Goal: Transaction & Acquisition: Obtain resource

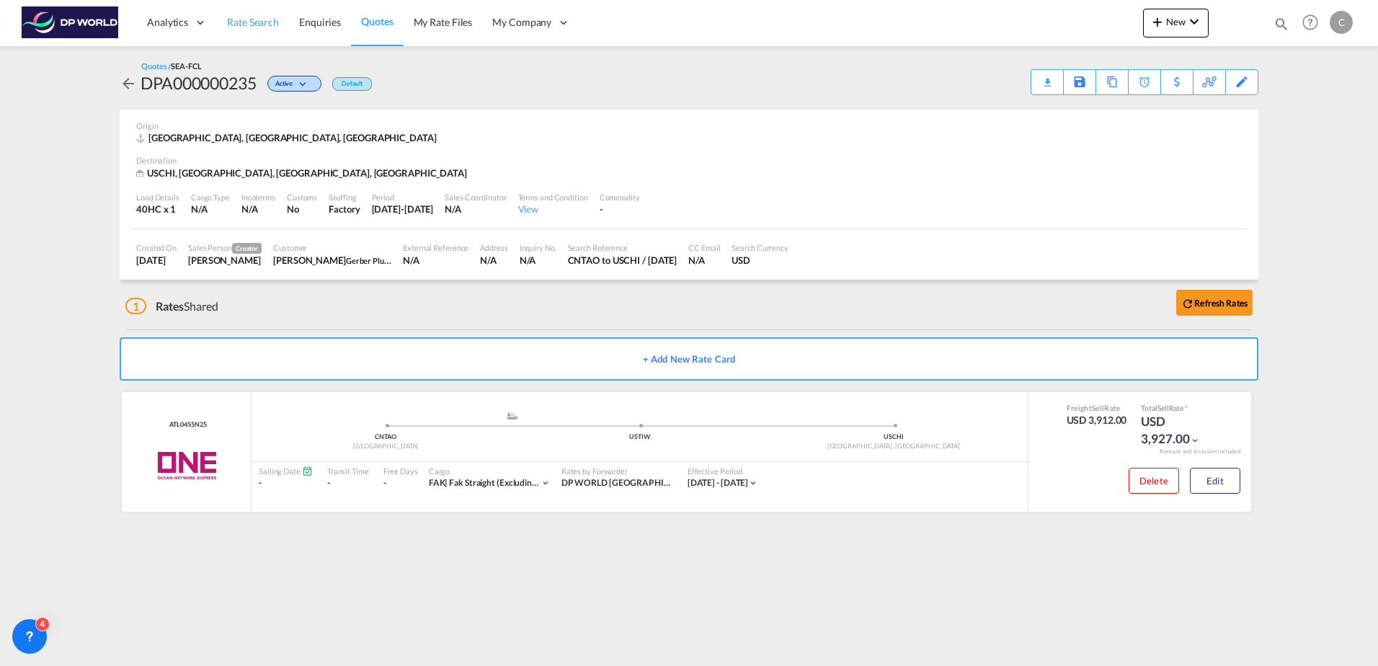
click at [246, 35] on link "Rate Search" at bounding box center [253, 22] width 72 height 47
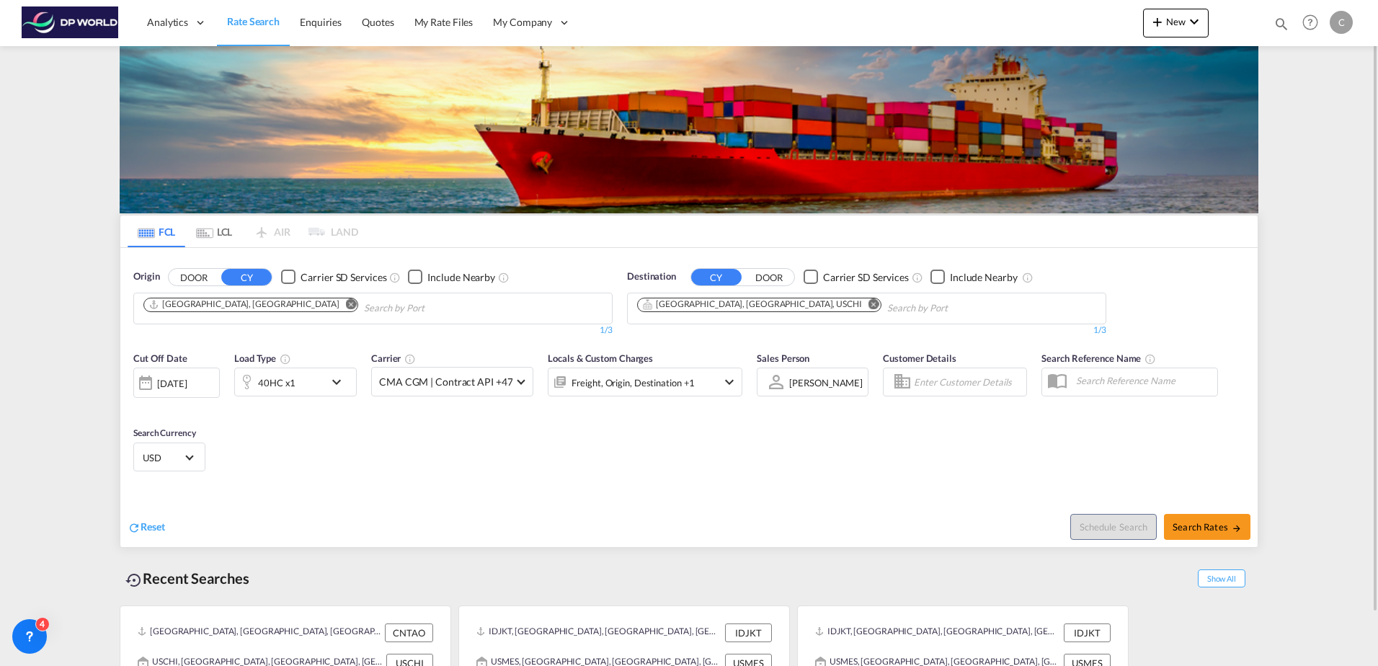
click at [248, 303] on md-chips-wrap "[GEOGRAPHIC_DATA], [GEOGRAPHIC_DATA]" at bounding box center [323, 306] width 365 height 27
click at [346, 304] on md-icon "Remove" at bounding box center [351, 303] width 11 height 11
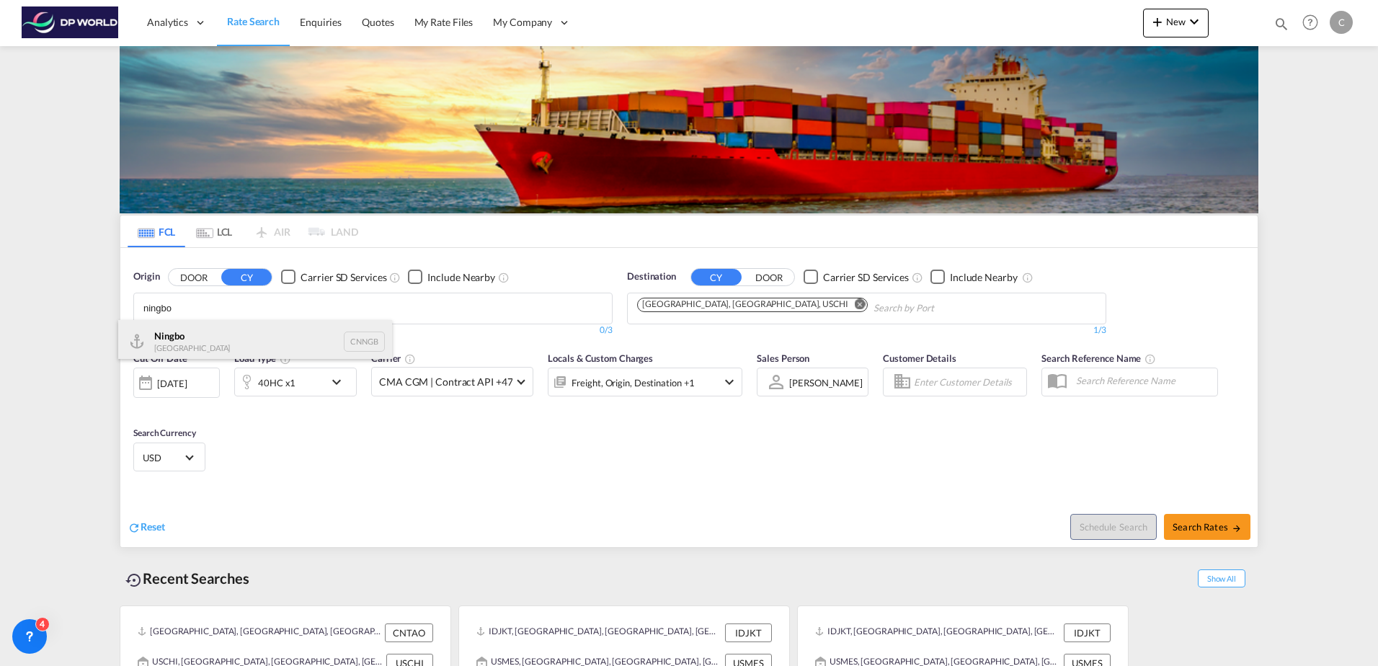
type input "ningbo"
drag, startPoint x: 206, startPoint y: 345, endPoint x: 228, endPoint y: 339, distance: 22.4
click at [206, 345] on div "Ningbo China CNNGB" at bounding box center [255, 341] width 274 height 43
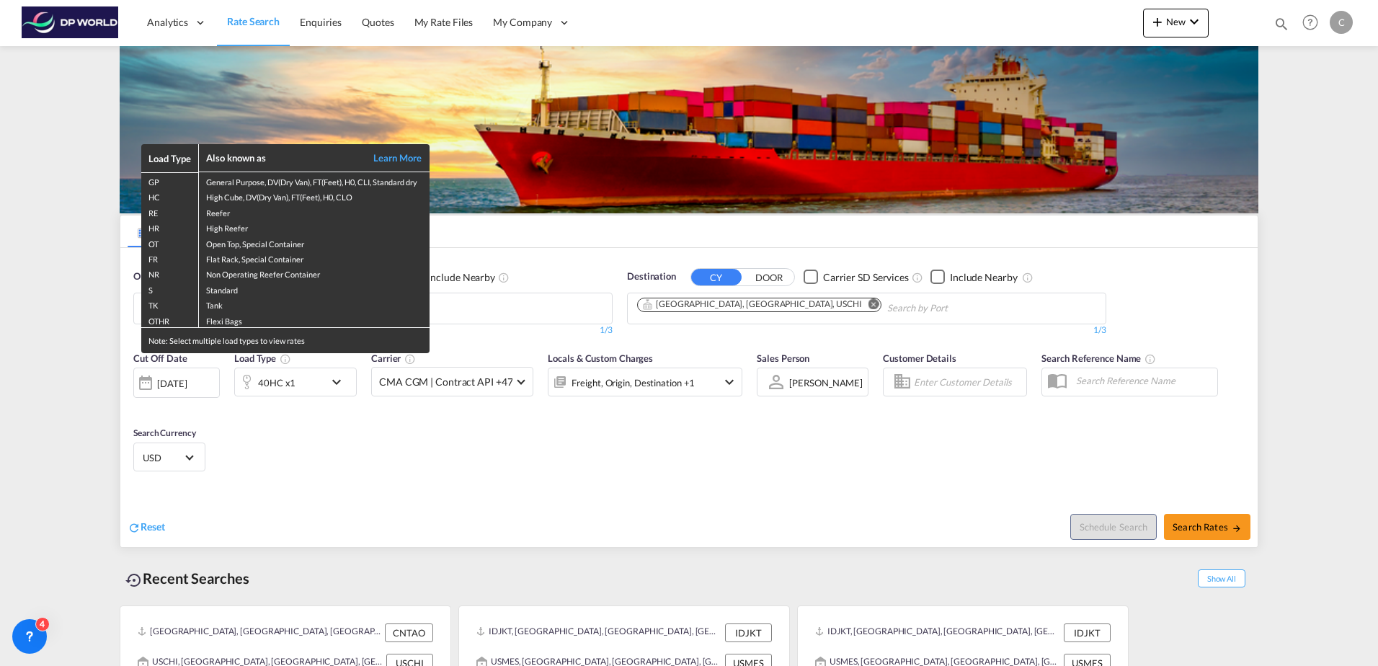
click at [741, 303] on div "Load Type Also known as Learn More GP General Purpose, DV(Dry Van), FT(Feet), H…" at bounding box center [689, 333] width 1378 height 666
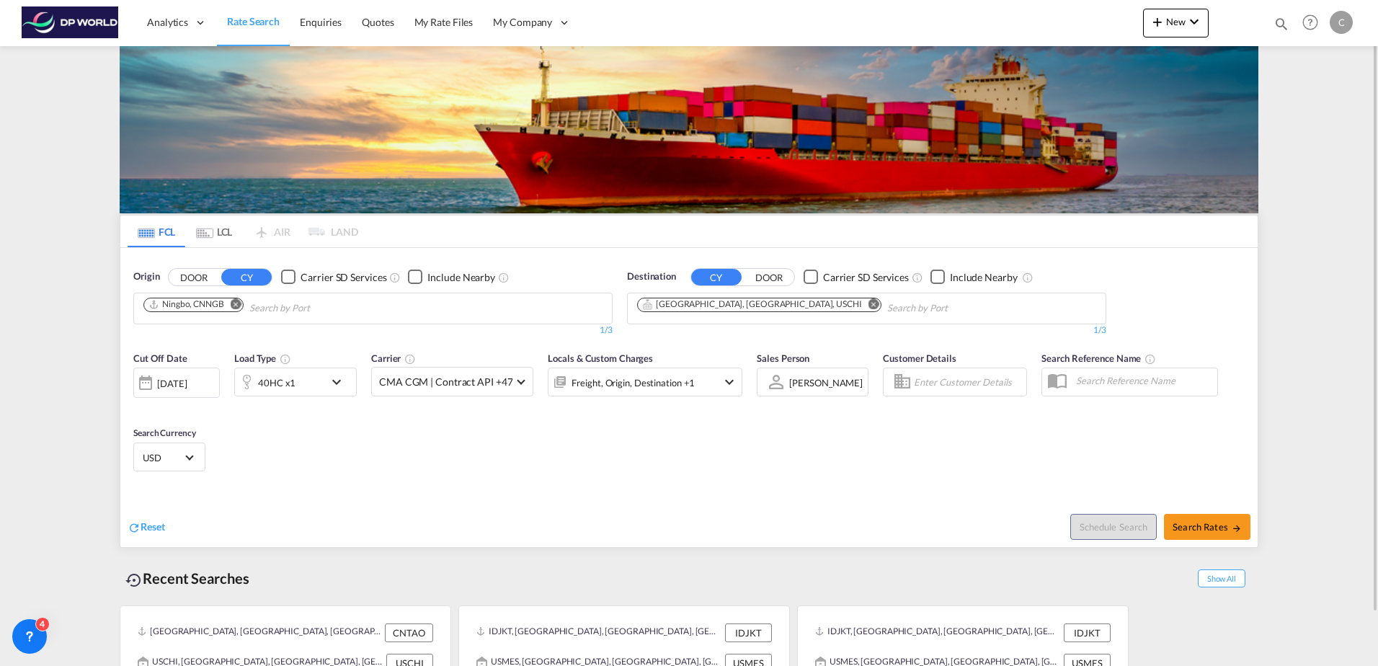
click at [868, 303] on md-icon "Remove" at bounding box center [873, 303] width 11 height 11
click at [726, 305] on input "Chips input." at bounding box center [705, 308] width 137 height 23
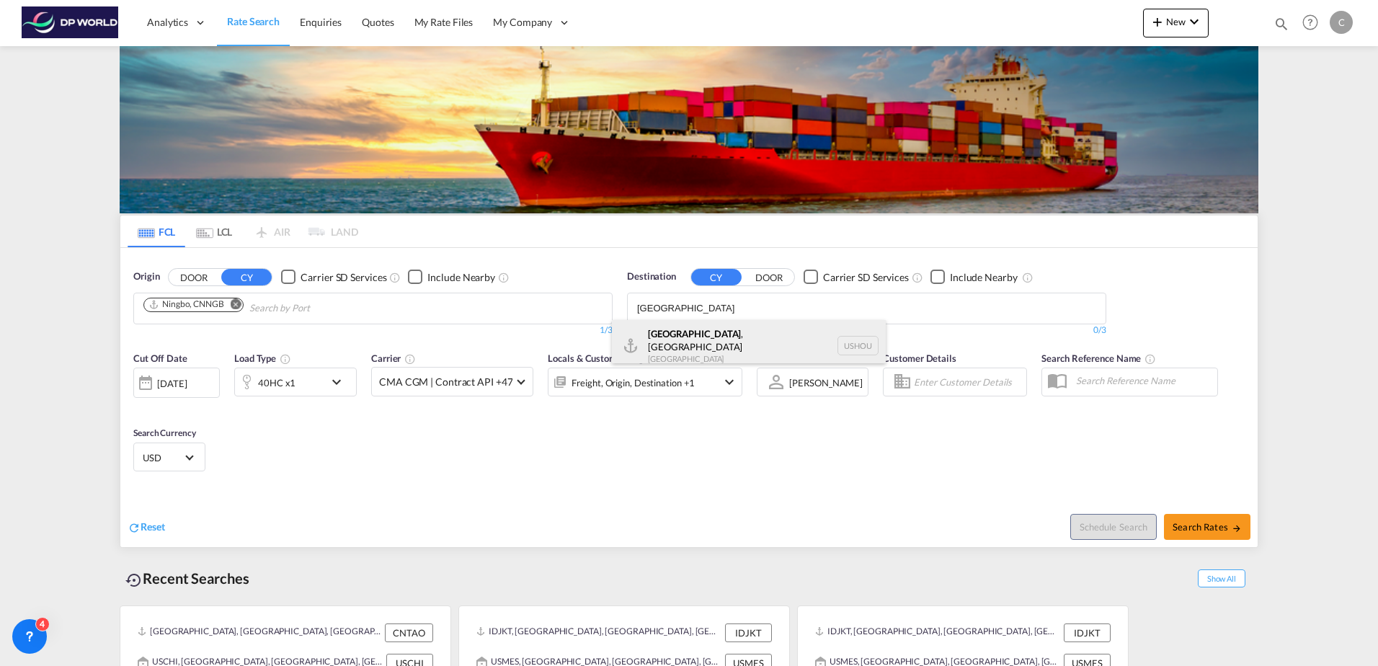
type input "[GEOGRAPHIC_DATA]"
click at [718, 332] on div "[GEOGRAPHIC_DATA] , [GEOGRAPHIC_DATA] [GEOGRAPHIC_DATA] USHOU" at bounding box center [749, 346] width 274 height 52
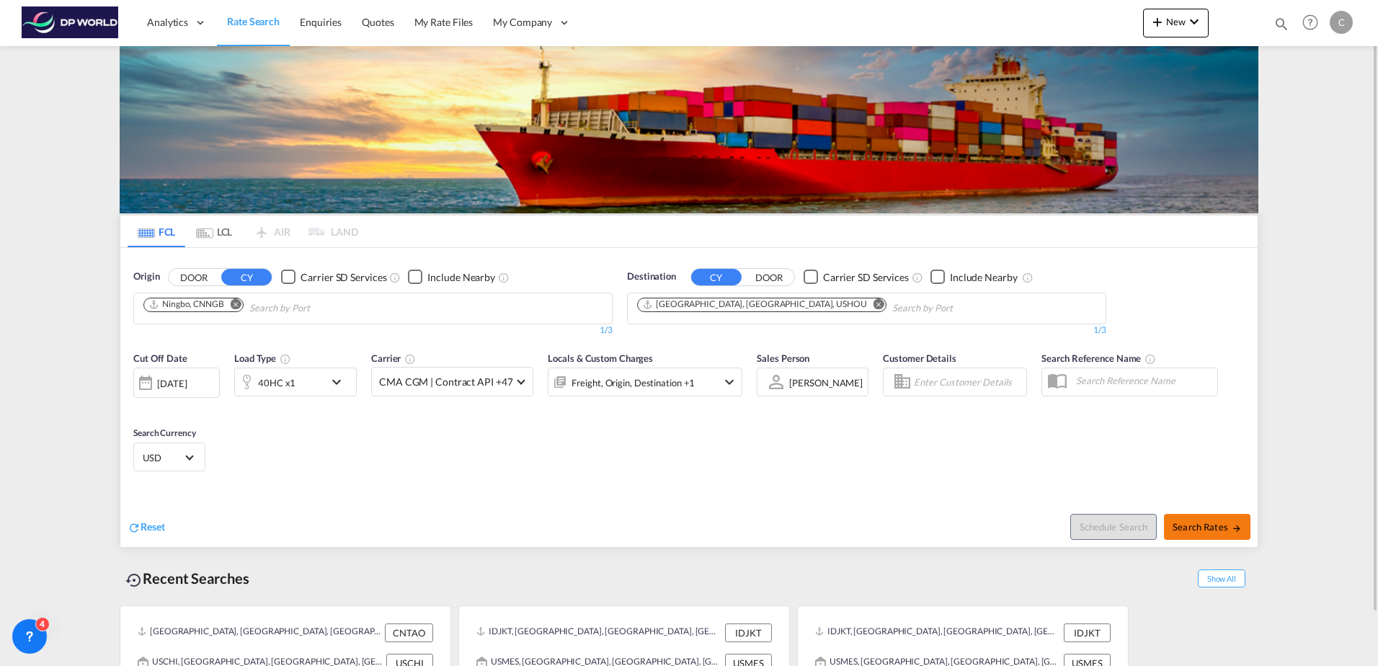
click at [1182, 526] on span "Search Rates" at bounding box center [1207, 527] width 69 height 12
type input "CNNGB to USHOU / [DATE]"
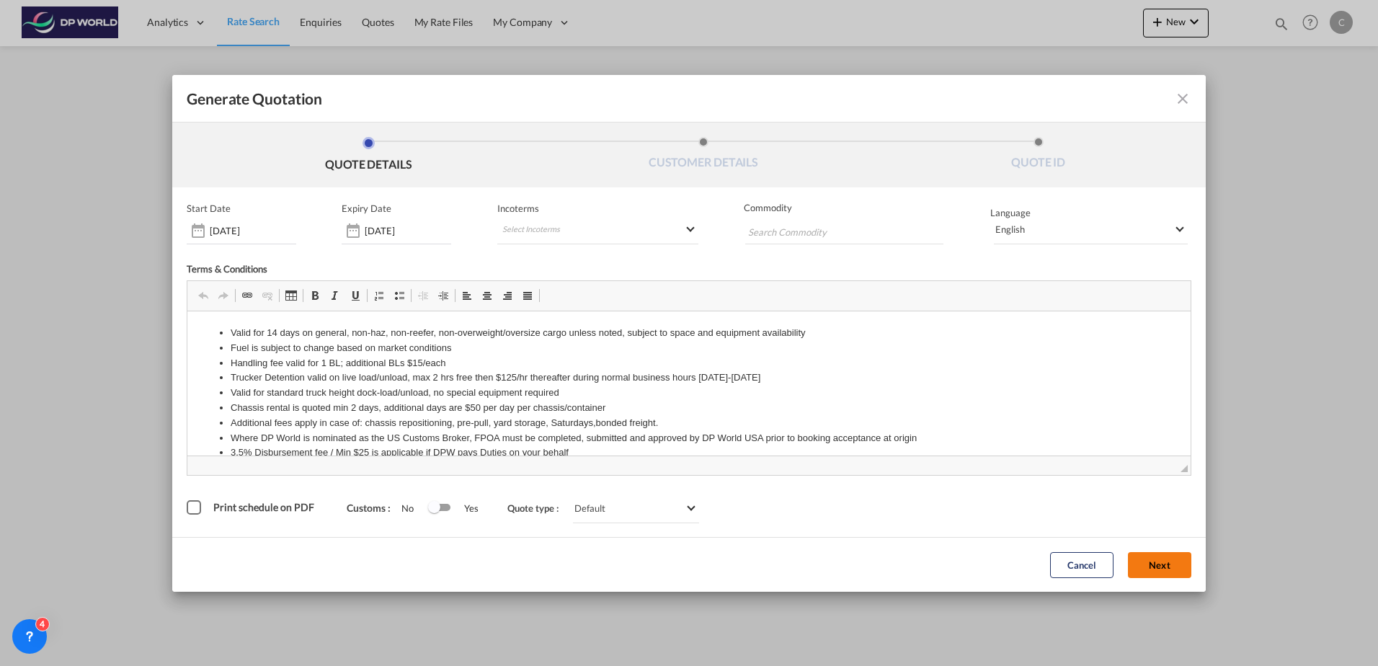
click at [1142, 572] on button "Next" at bounding box center [1159, 565] width 63 height 26
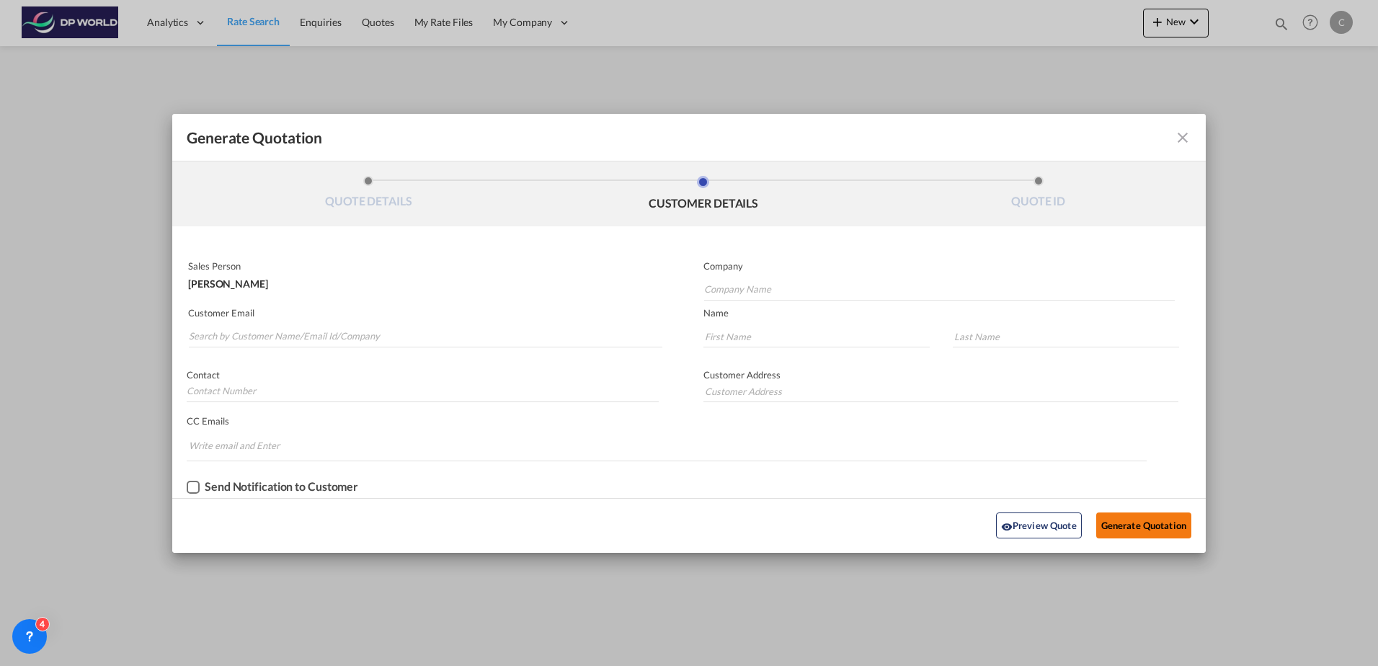
click at [1148, 533] on button "Generate Quotation" at bounding box center [1143, 525] width 95 height 26
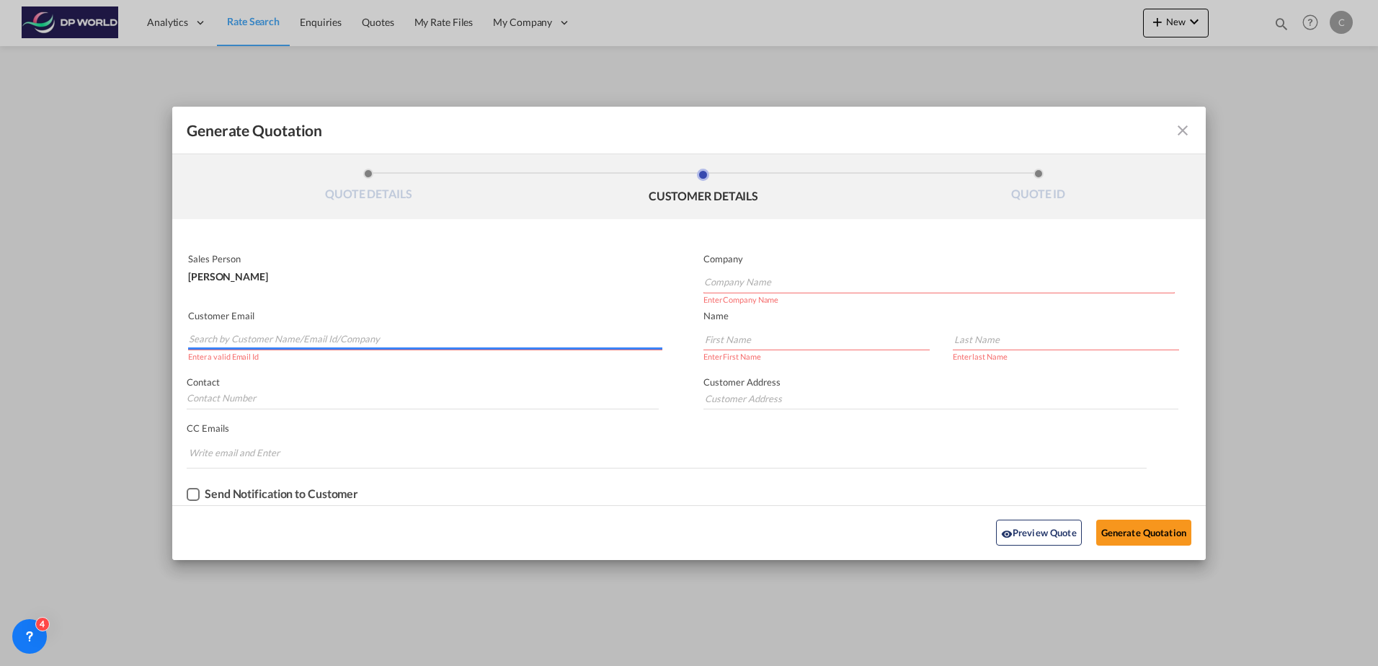
click at [322, 339] on input "Search by Customer Name/Email Id/Company" at bounding box center [426, 340] width 474 height 22
paste input "[EMAIL_ADDRESS][DOMAIN_NAME]"
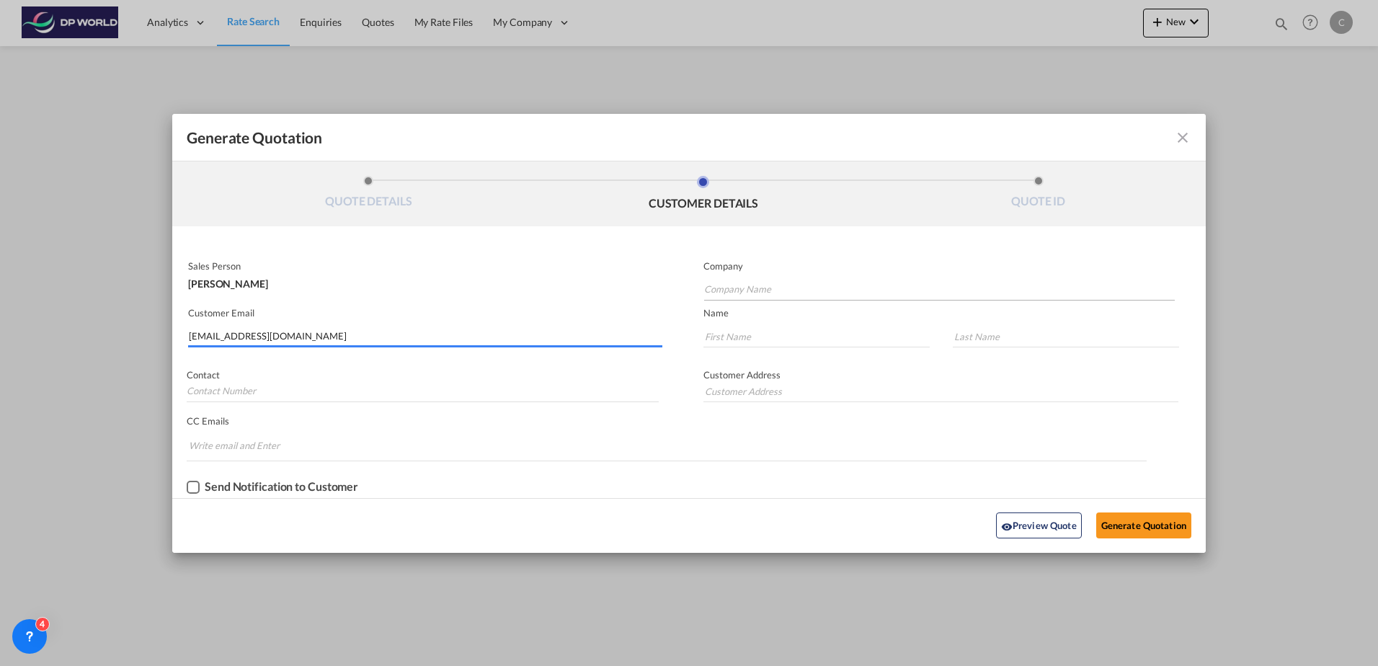
type input "[EMAIL_ADDRESS][DOMAIN_NAME]"
click at [778, 290] on input "Company Name" at bounding box center [939, 290] width 471 height 22
click at [788, 290] on input "Company Name" at bounding box center [939, 290] width 471 height 22
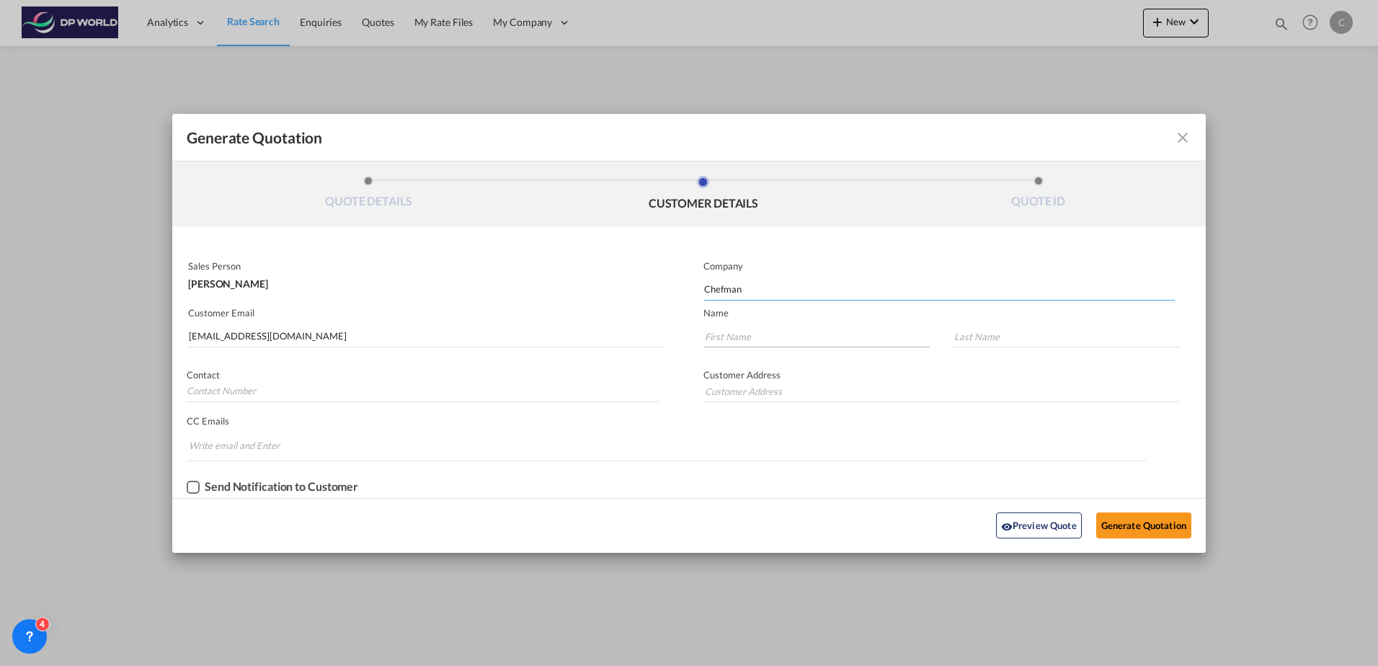
type input "Chefman"
click at [776, 340] on input "Generate QuotationQUOTE ..." at bounding box center [816, 337] width 226 height 22
type input "Avi"
type input "Kagan"
click at [1176, 519] on button "Generate Quotation" at bounding box center [1143, 525] width 95 height 26
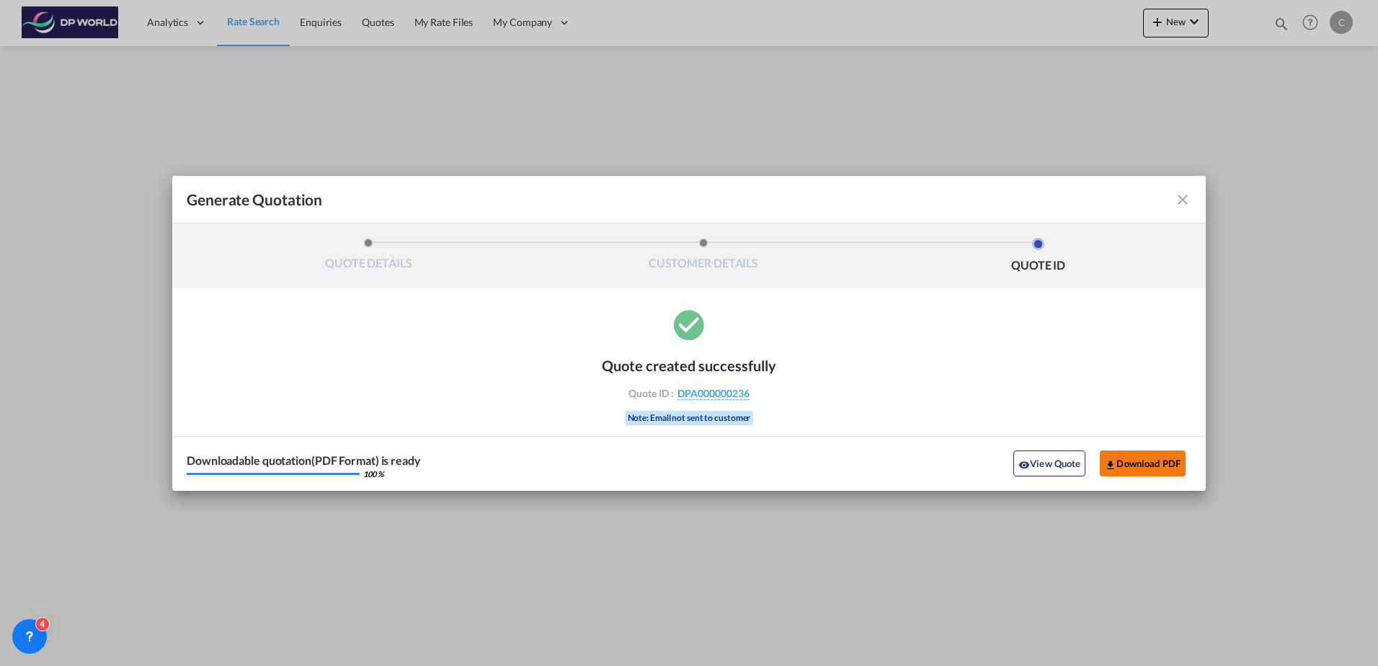
click at [1134, 463] on button "Download PDF" at bounding box center [1143, 463] width 86 height 26
drag, startPoint x: 1174, startPoint y: 204, endPoint x: 1181, endPoint y: 203, distance: 7.4
click at [1178, 203] on div "Generate QuotationQUOTE ..." at bounding box center [1141, 199] width 100 height 17
click at [1184, 203] on md-icon "icon-close fg-AAA8AD cursor m-0" at bounding box center [1182, 199] width 17 height 17
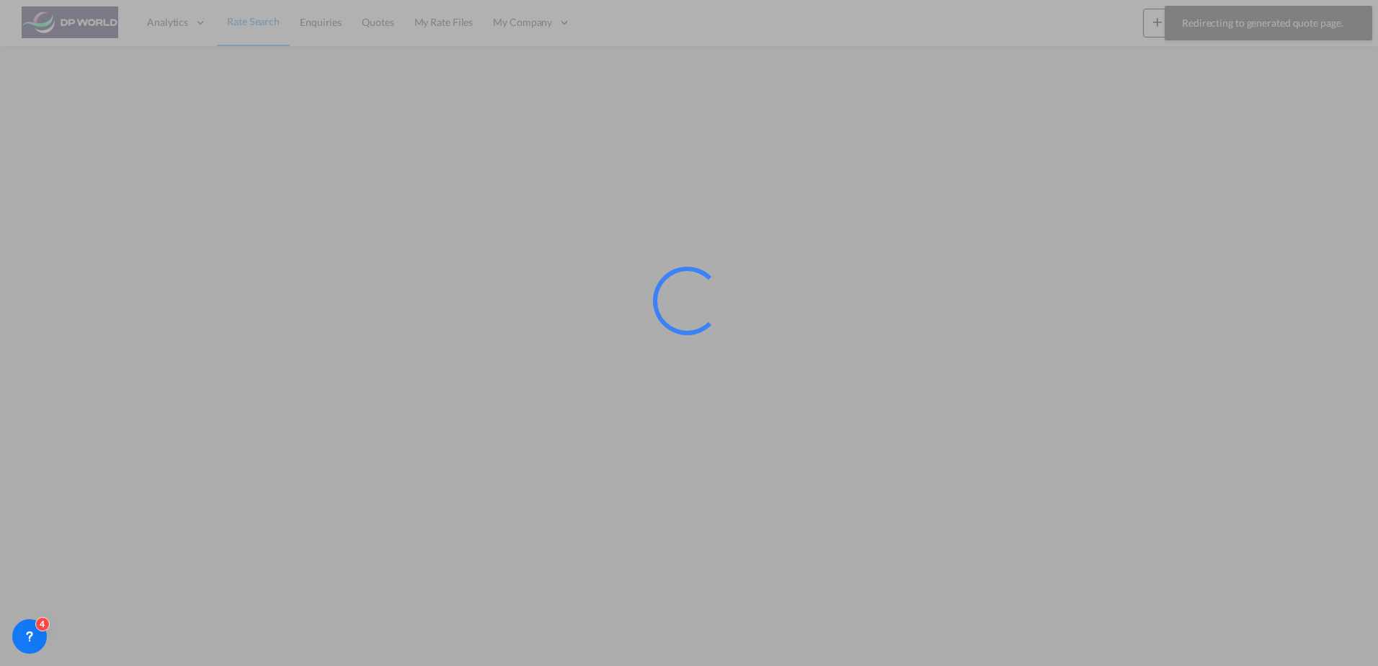
click at [238, 33] on div at bounding box center [689, 333] width 1378 height 666
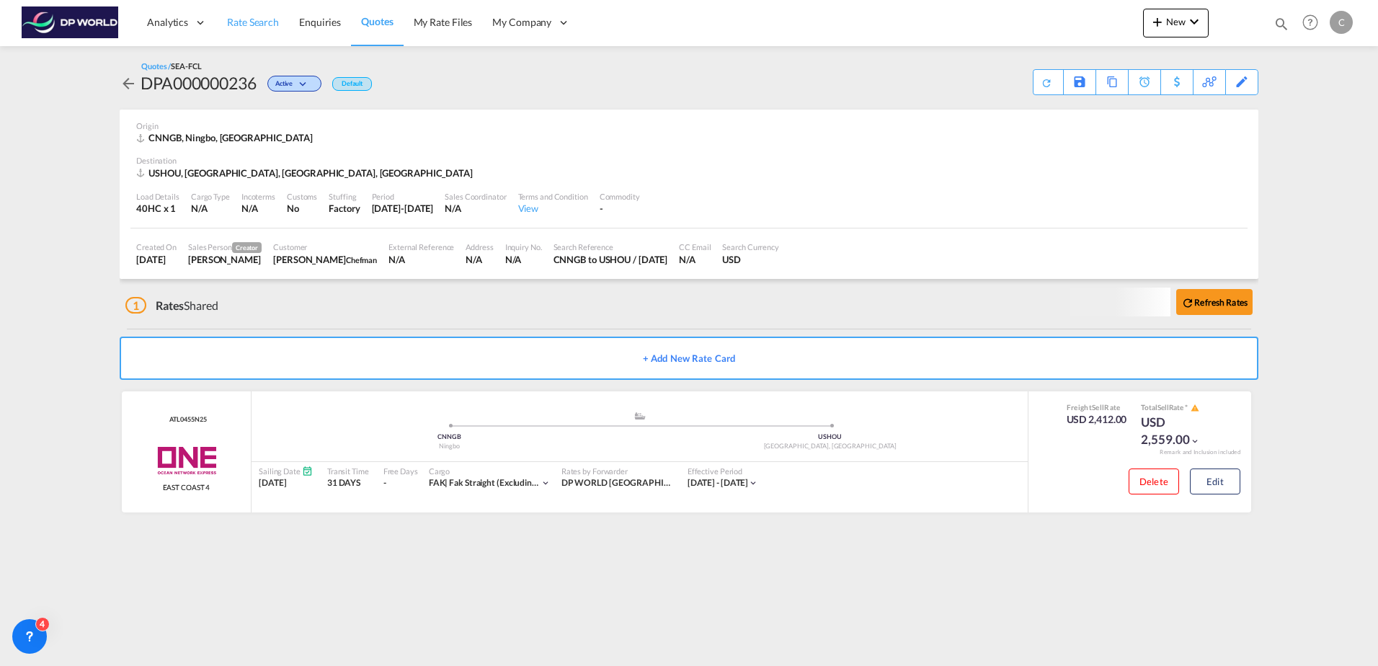
click at [260, 29] on span "Rate Search" at bounding box center [253, 22] width 52 height 14
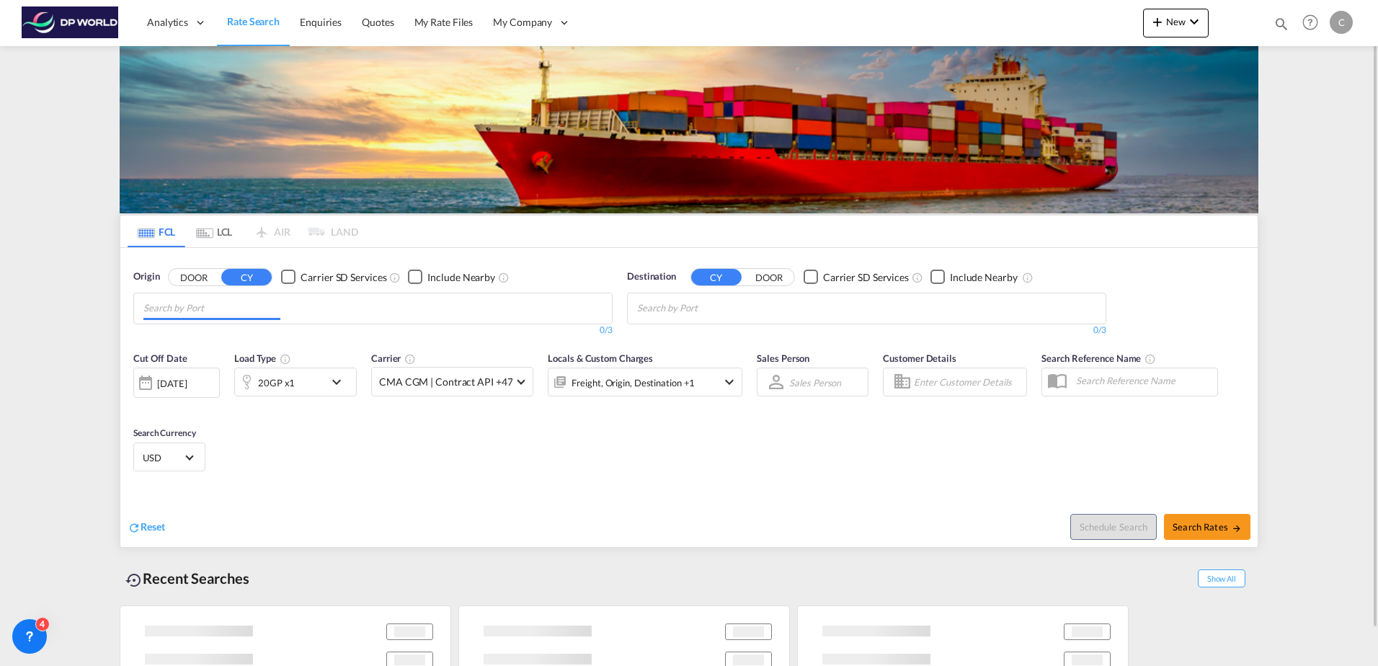
click at [312, 319] on md-chips at bounding box center [373, 308] width 478 height 30
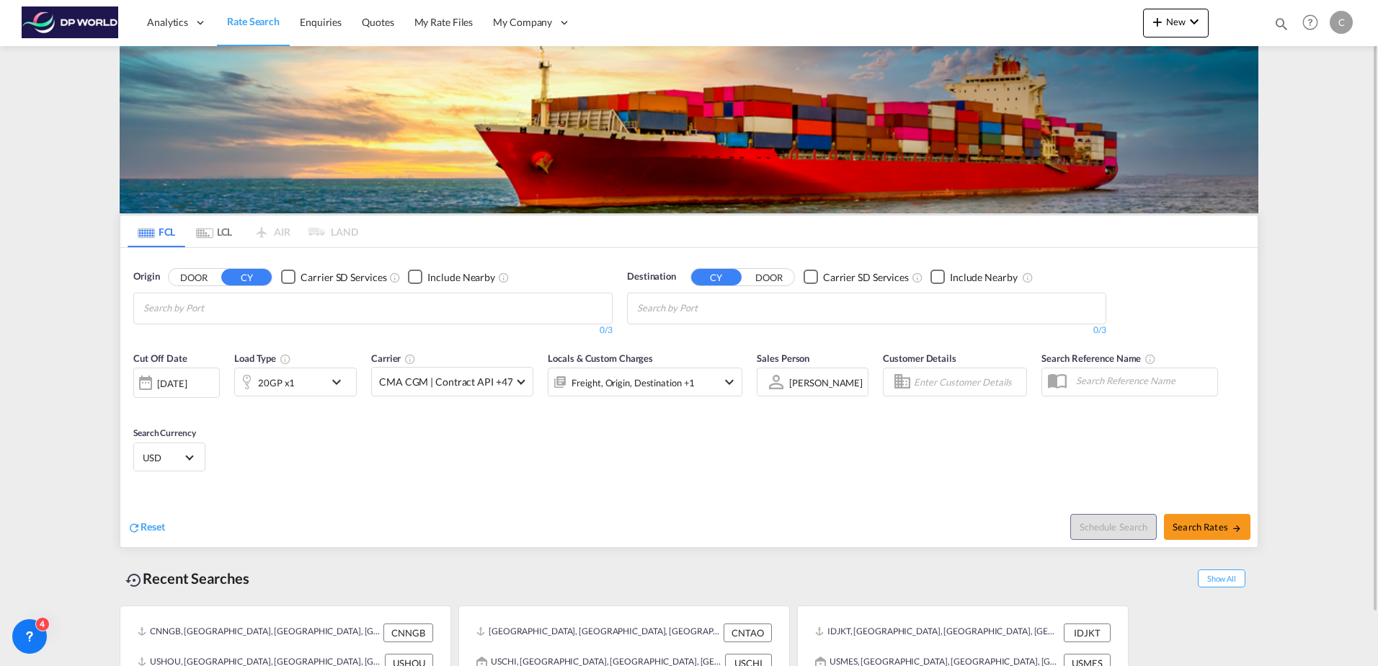
click at [272, 311] on body "Analytics Dashboard Rate Search Enquiries Quotes My Rate Files My Company" at bounding box center [689, 333] width 1378 height 666
type input "yantian"
click at [265, 334] on div "Yantian Pt China CNYTN" at bounding box center [255, 341] width 274 height 43
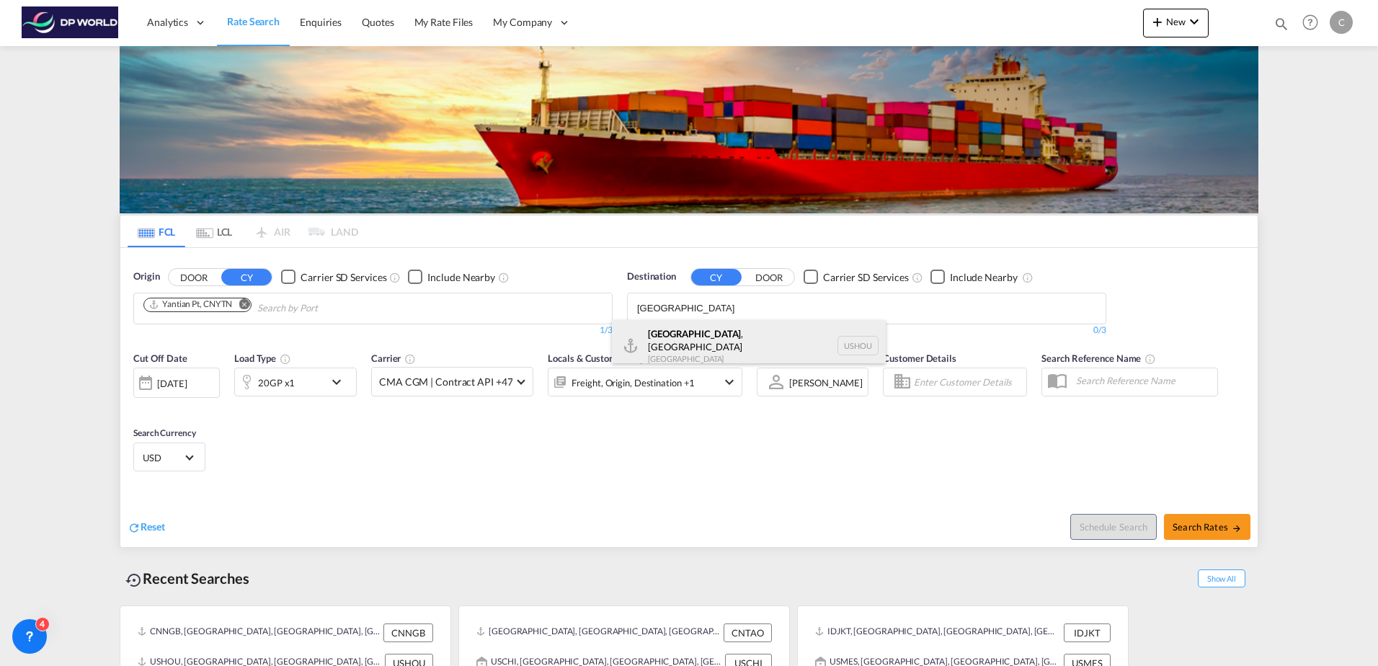
type input "[GEOGRAPHIC_DATA]"
click at [716, 340] on div "[GEOGRAPHIC_DATA] , [GEOGRAPHIC_DATA] [GEOGRAPHIC_DATA] USHOU" at bounding box center [749, 346] width 274 height 52
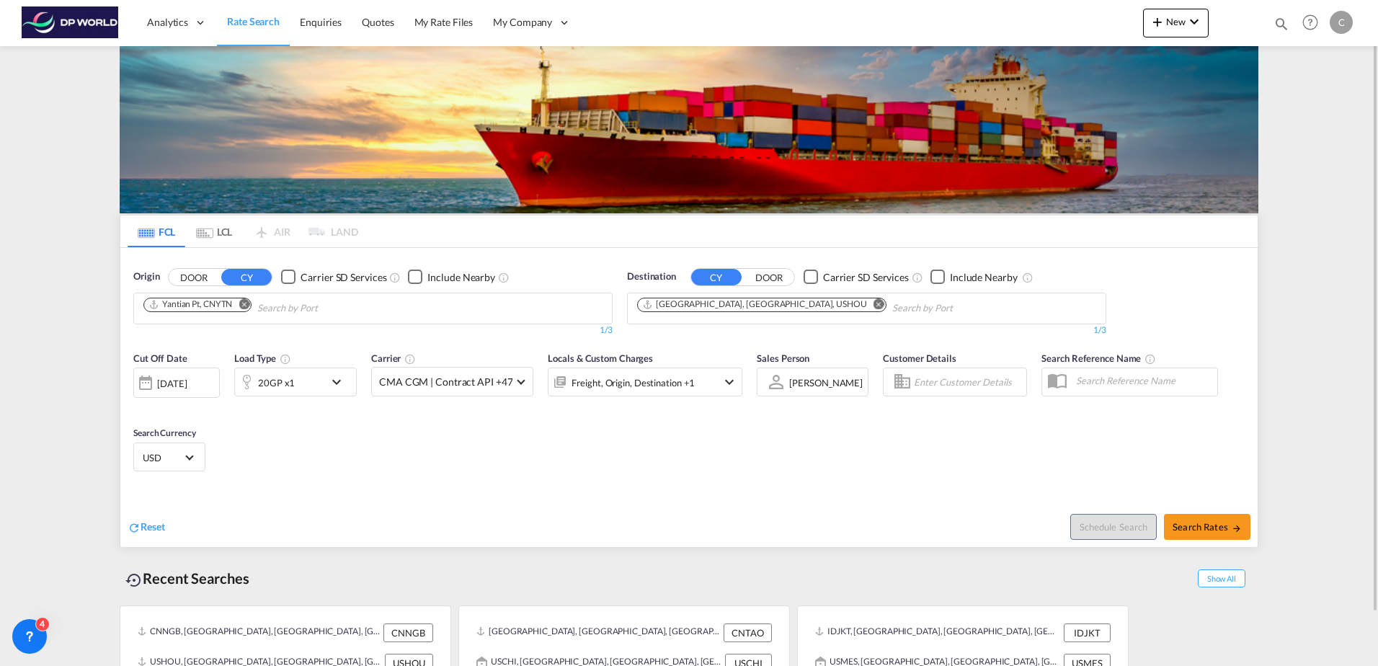
click at [334, 389] on md-icon "icon-chevron-down" at bounding box center [340, 381] width 25 height 17
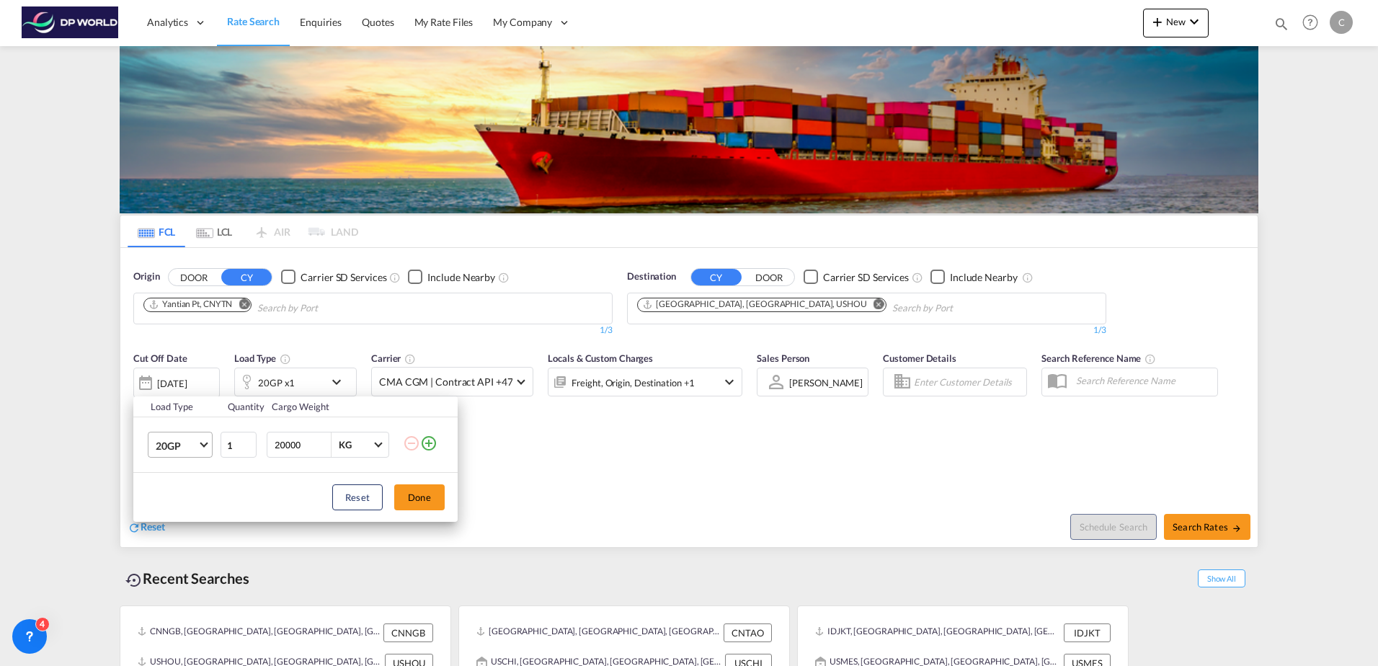
click at [197, 448] on span "20GP" at bounding box center [177, 446] width 42 height 14
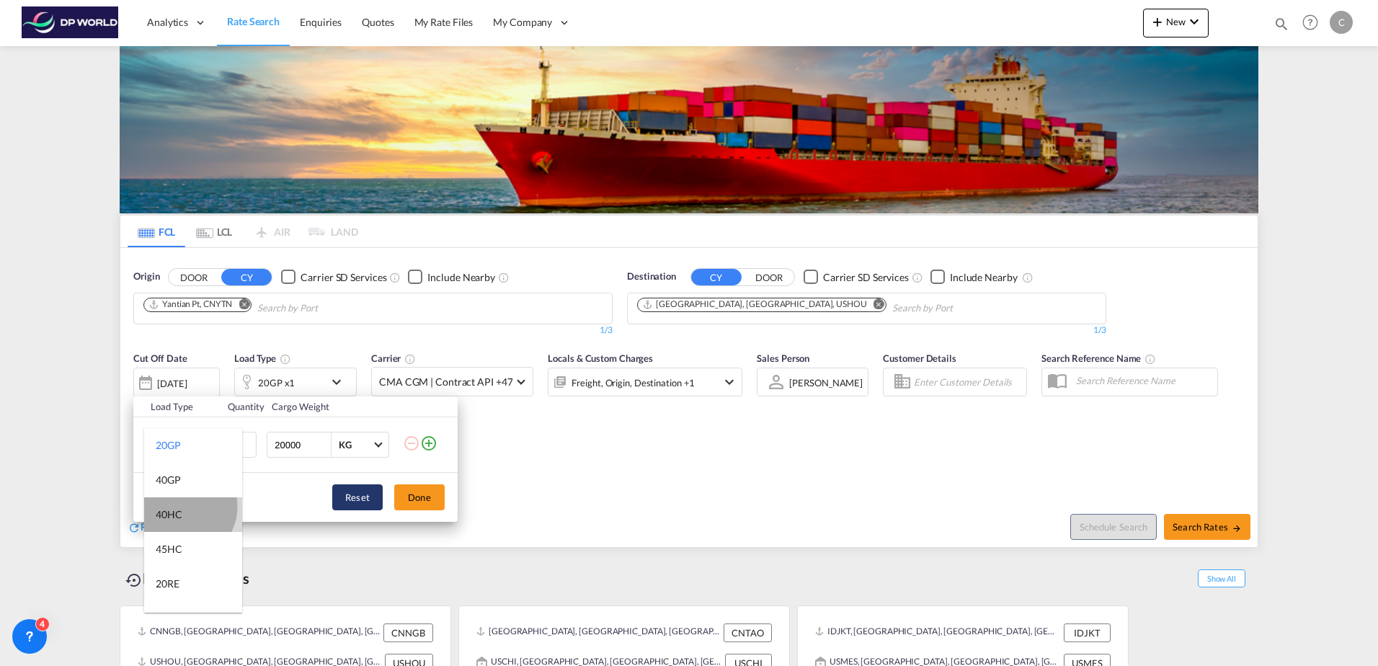
drag, startPoint x: 182, startPoint y: 507, endPoint x: 347, endPoint y: 510, distance: 164.4
click at [184, 507] on md-option "40HC" at bounding box center [193, 514] width 98 height 35
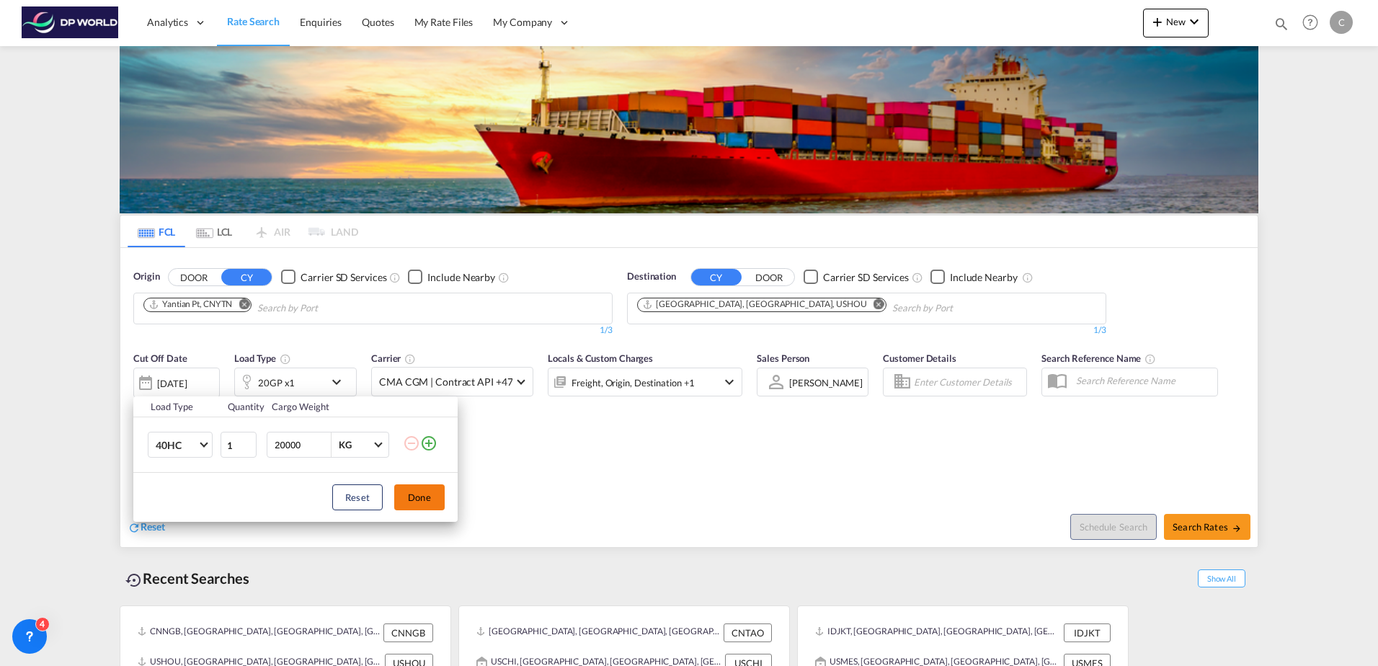
click at [412, 502] on button "Done" at bounding box center [419, 497] width 50 height 26
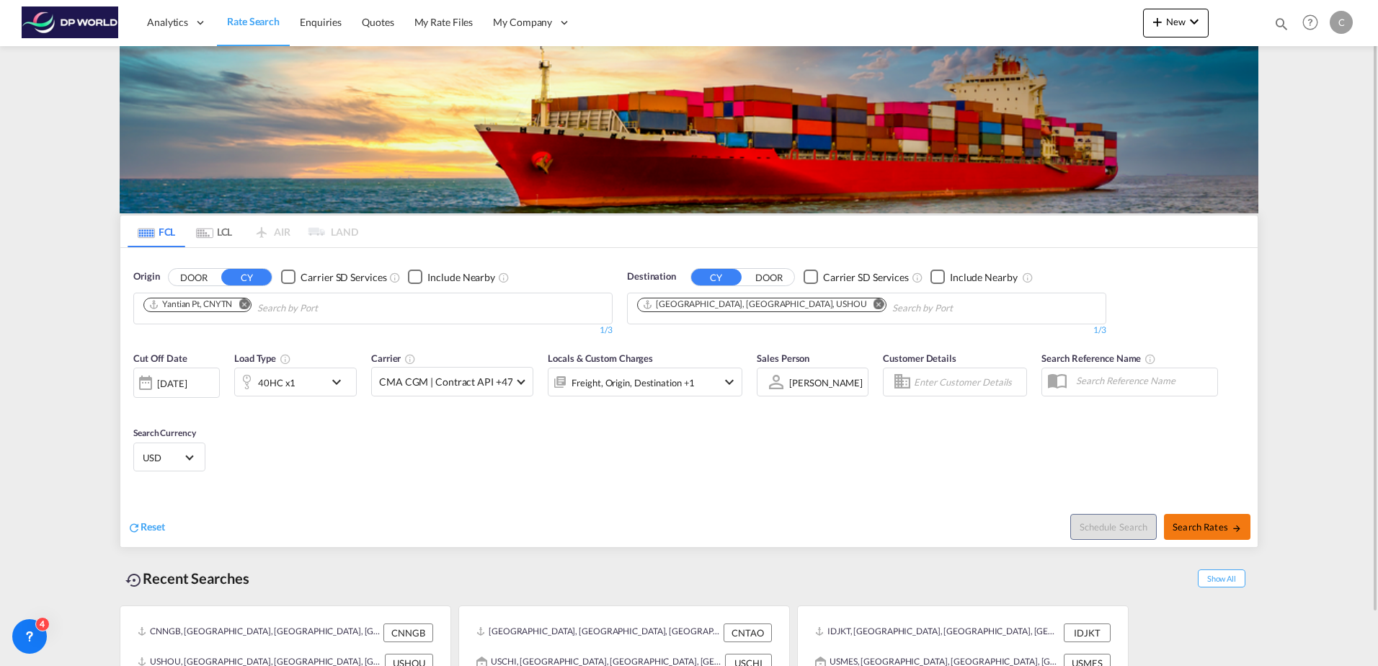
click at [1224, 524] on span "Search Rates" at bounding box center [1207, 527] width 69 height 12
type input "CNYTN to USHOU / [DATE]"
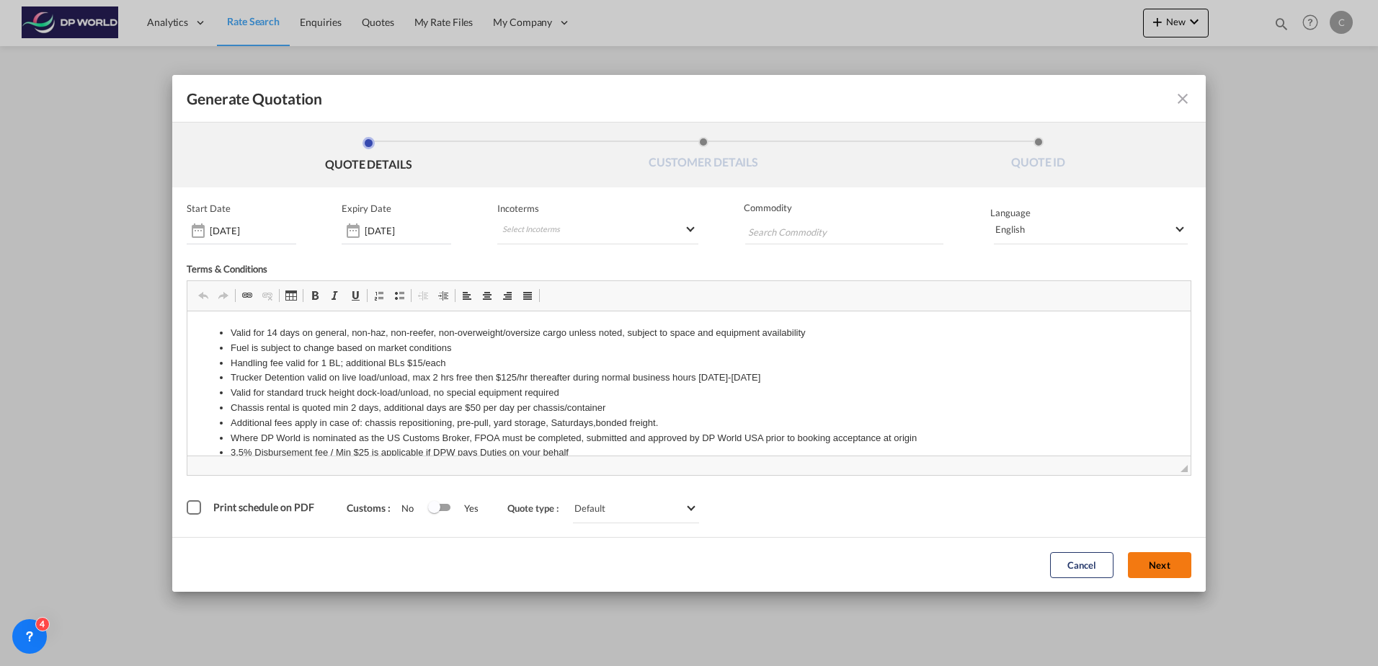
click at [1162, 562] on button "Next" at bounding box center [1159, 565] width 63 height 26
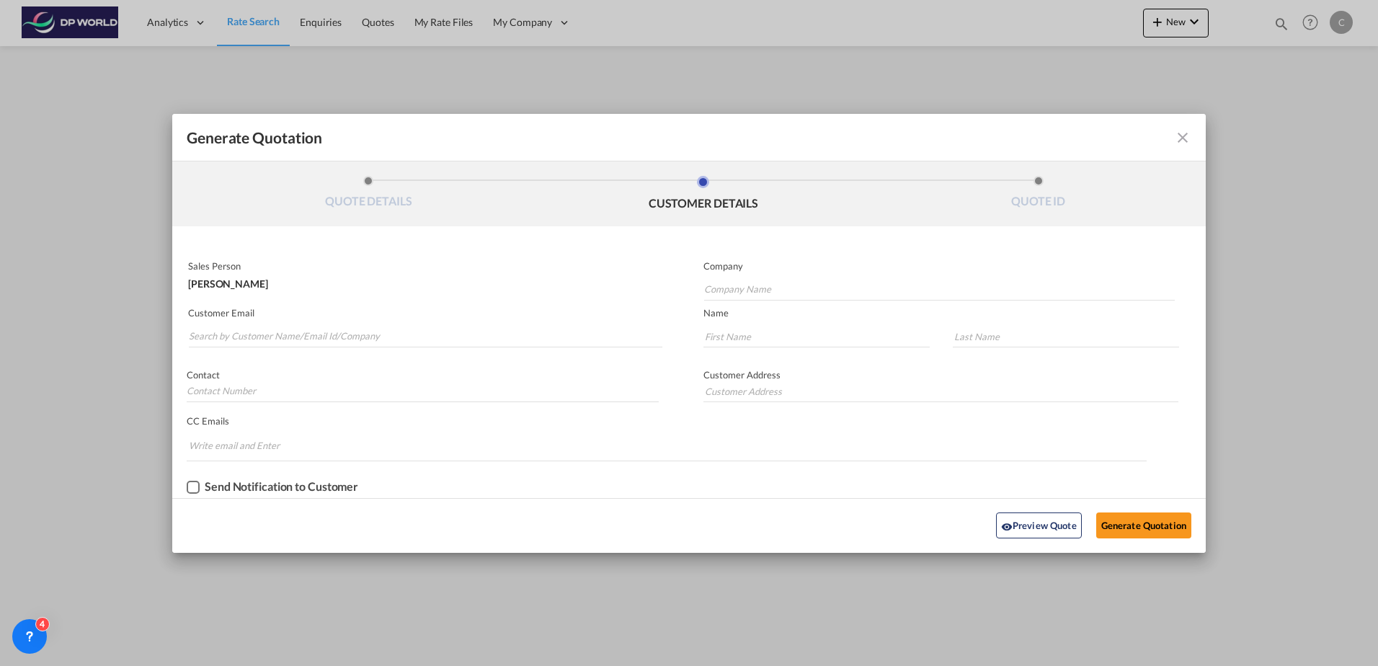
click at [1185, 136] on md-icon "icon-close fg-AAA8AD cursor m-0" at bounding box center [1182, 137] width 17 height 17
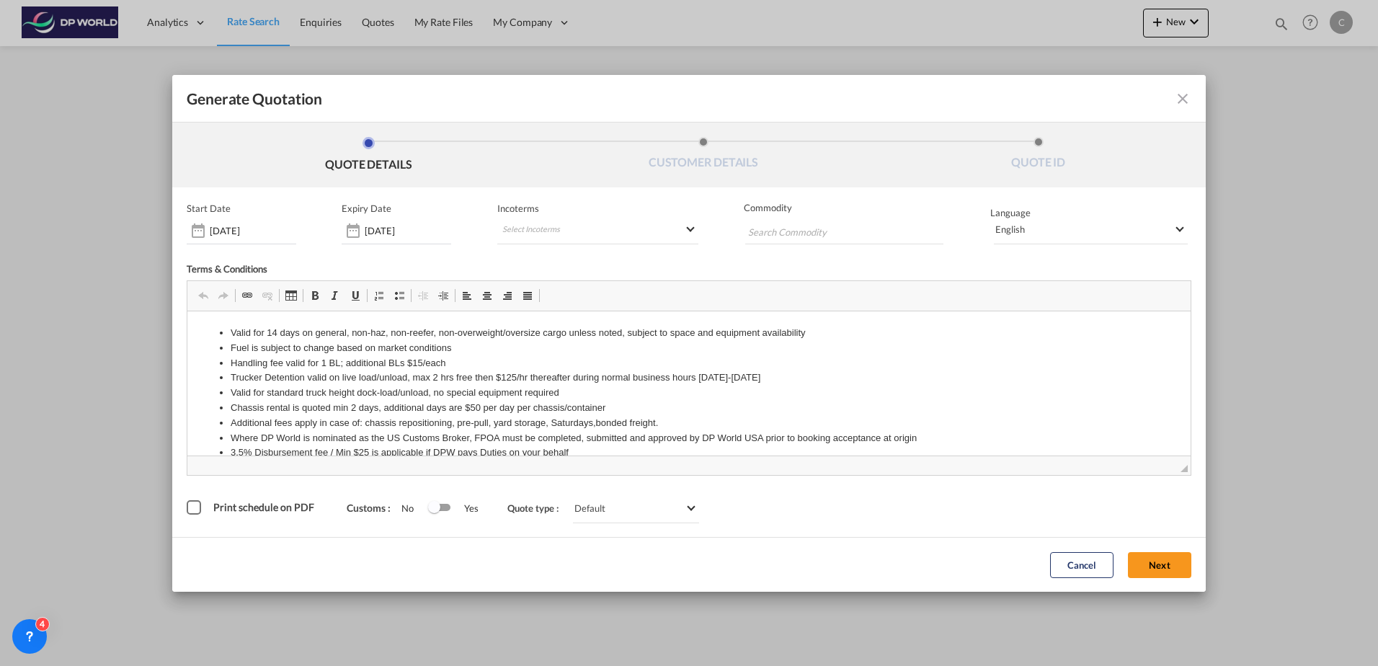
click at [1152, 573] on button "Next" at bounding box center [1159, 565] width 63 height 26
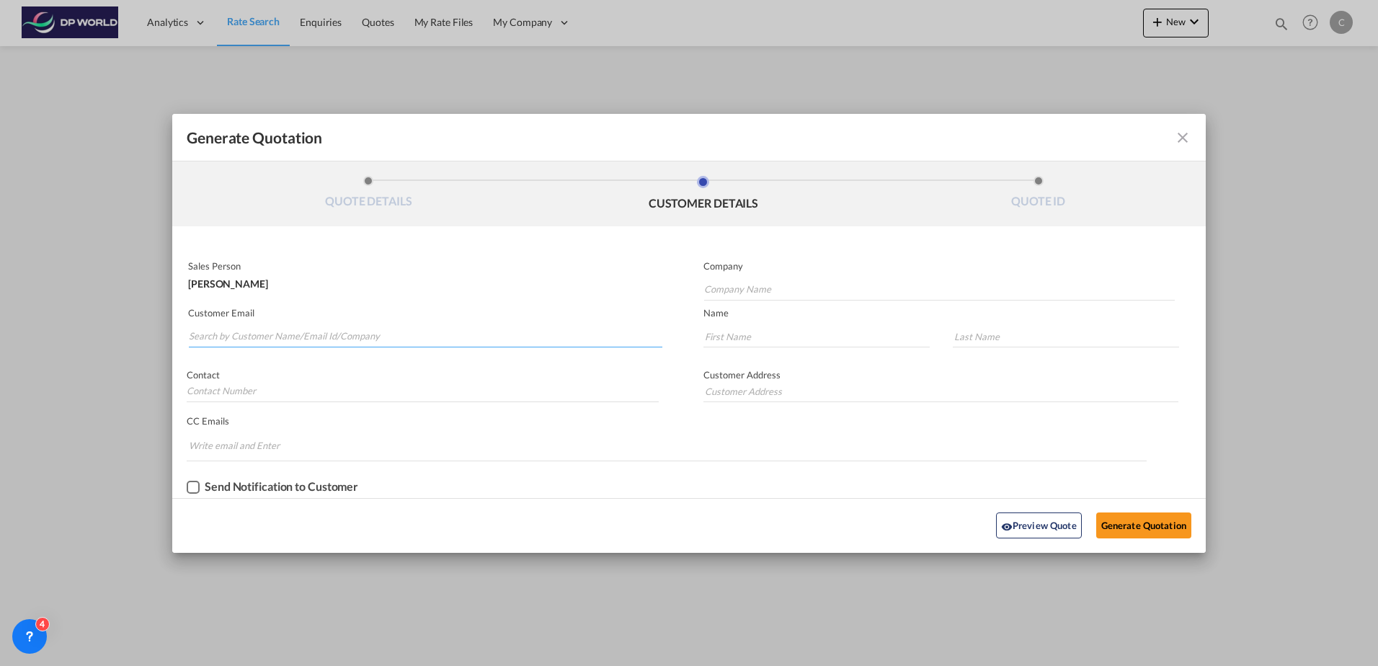
click at [367, 333] on input "Search by Customer Name/Email Id/Company" at bounding box center [426, 337] width 474 height 22
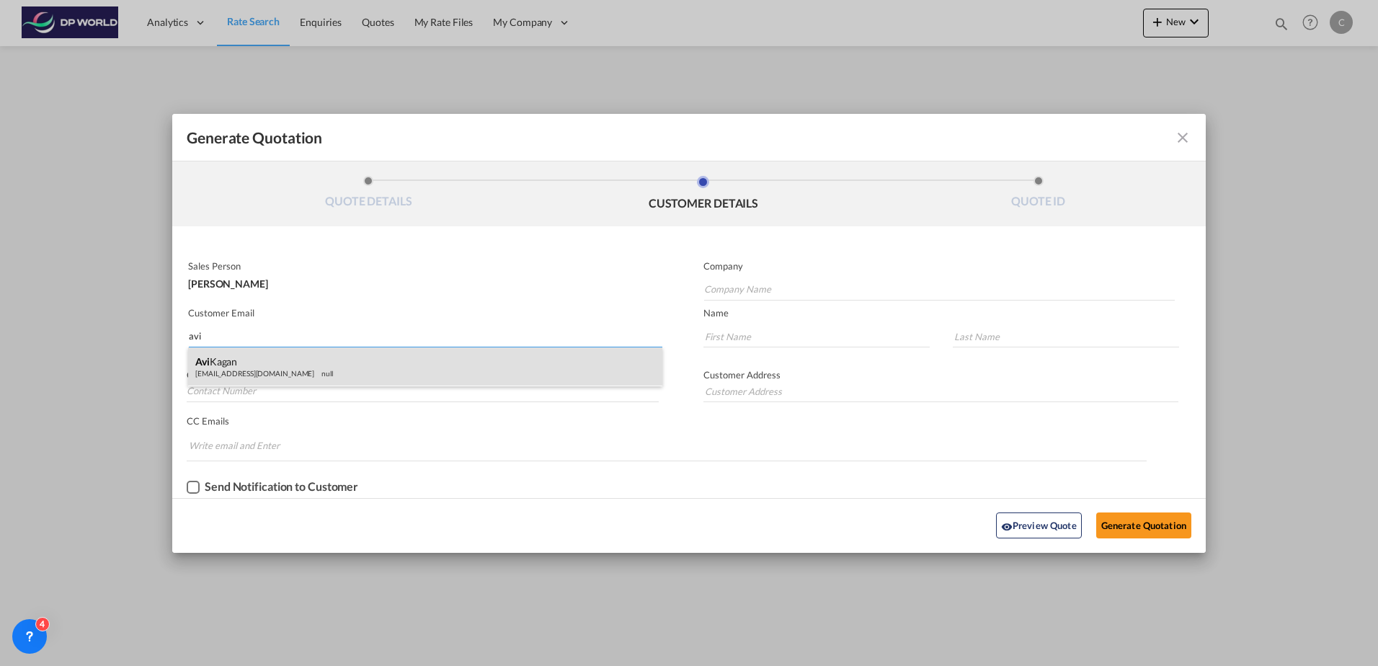
type input "avi"
click at [381, 363] on div "[PERSON_NAME] [EMAIL_ADDRESS][DOMAIN_NAME] null" at bounding box center [425, 366] width 474 height 39
type input "Chefman"
type input "[EMAIL_ADDRESS][DOMAIN_NAME]"
type input "Avi"
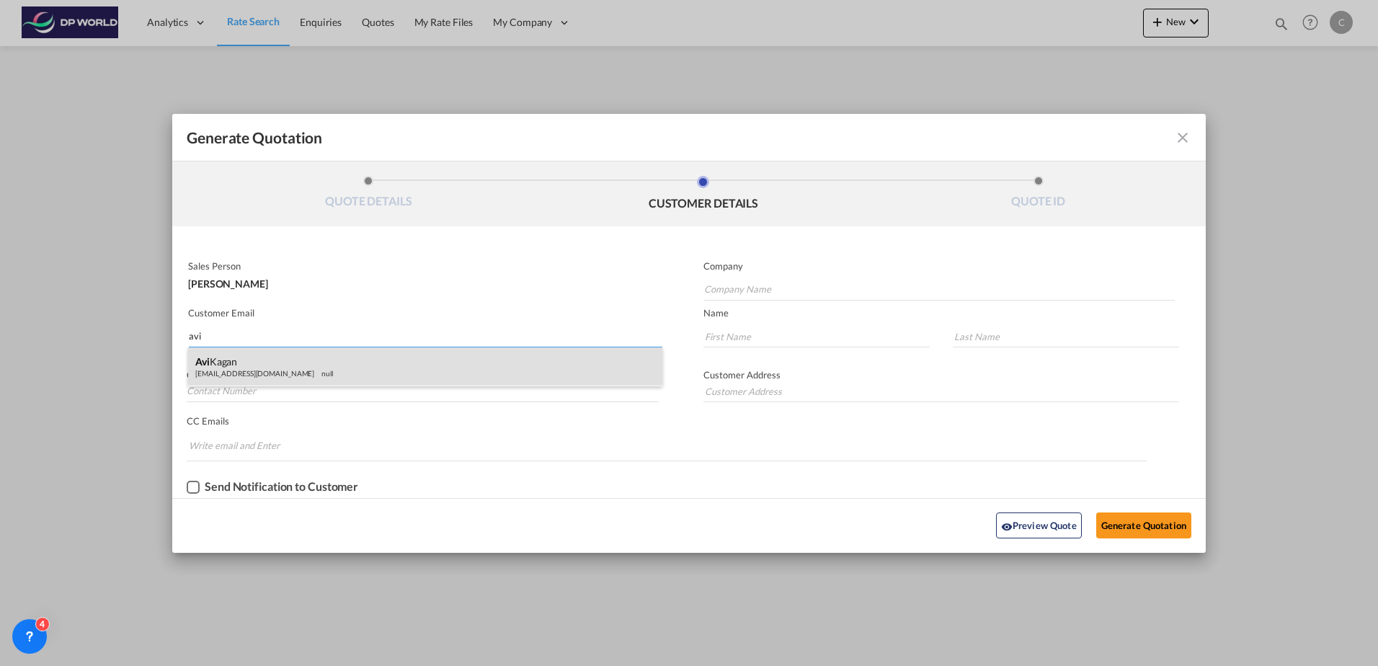
type input "Kagan"
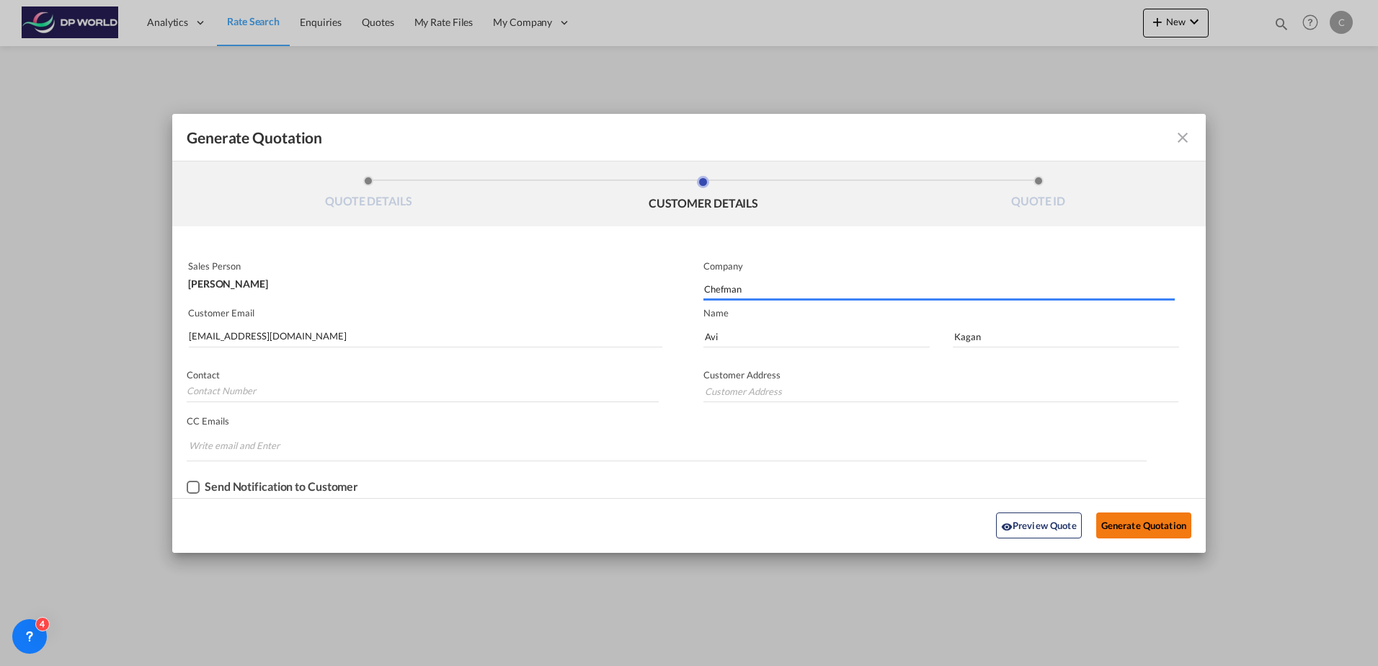
click at [1122, 529] on button "Generate Quotation" at bounding box center [1143, 525] width 95 height 26
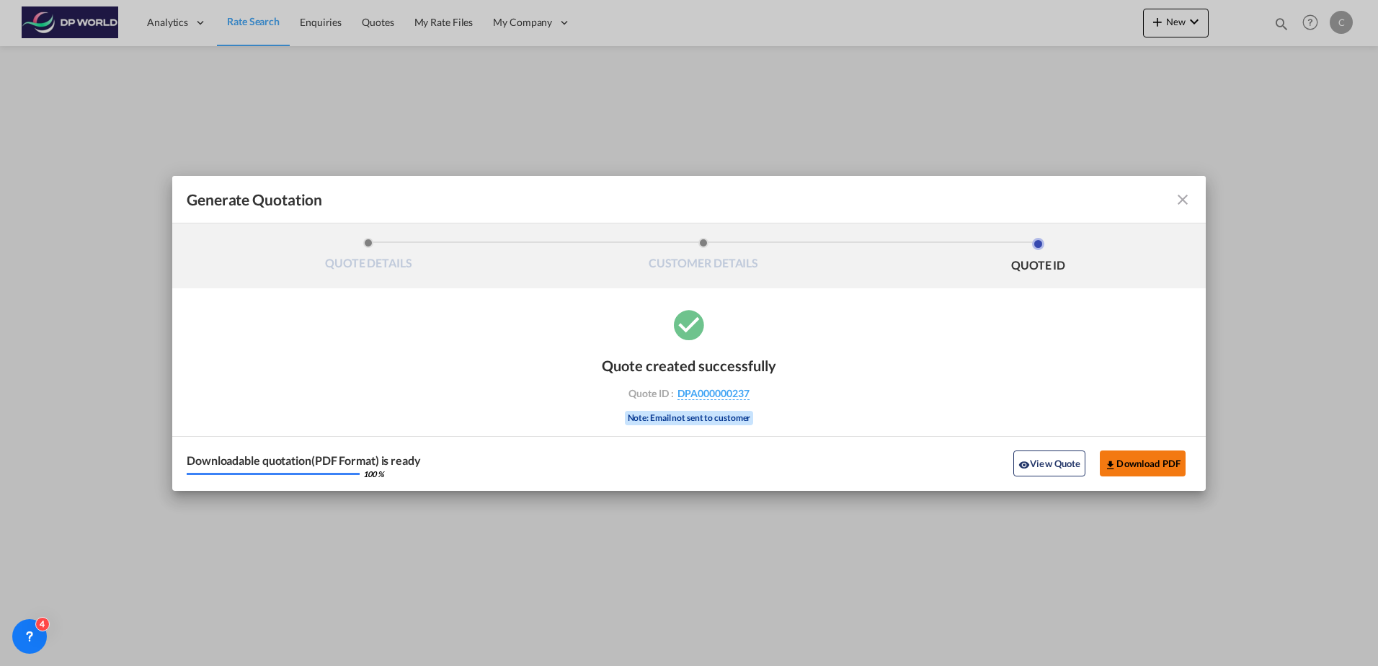
click at [1142, 471] on button "Download PDF" at bounding box center [1143, 463] width 86 height 26
click at [1178, 202] on md-icon "icon-close fg-AAA8AD cursor m-0" at bounding box center [1182, 199] width 17 height 17
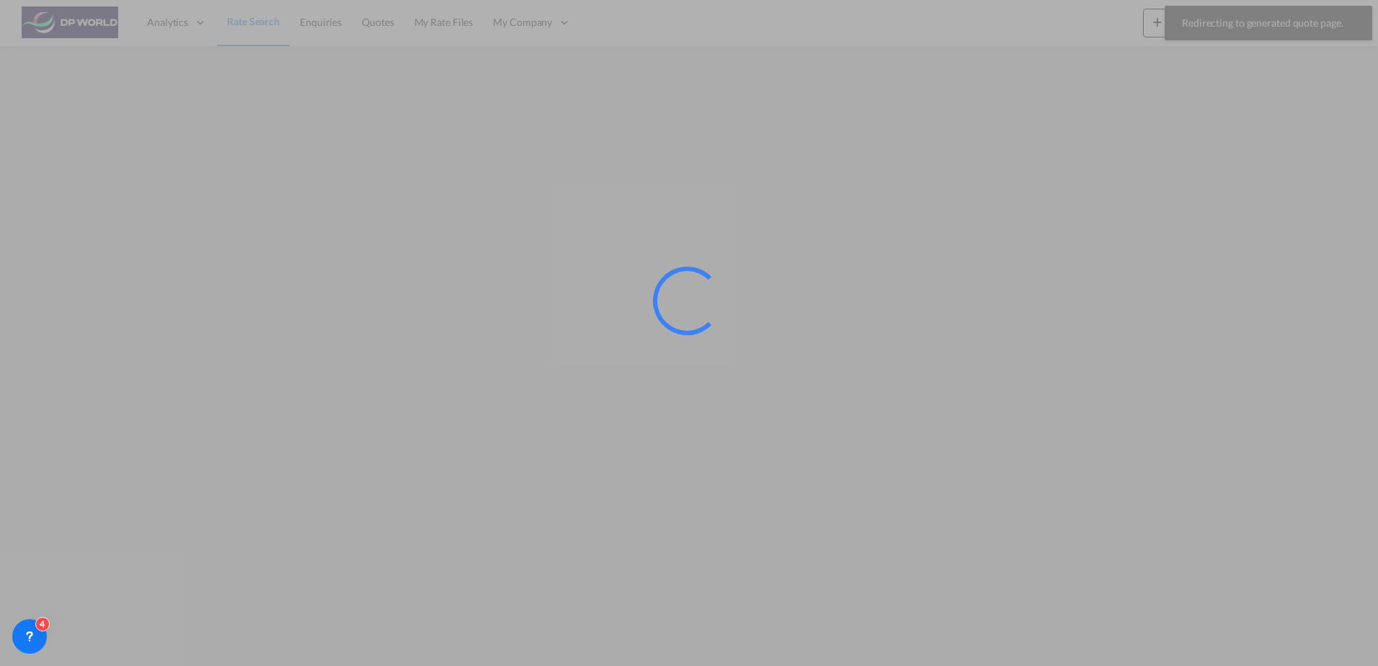
click at [250, 24] on div at bounding box center [689, 333] width 1378 height 666
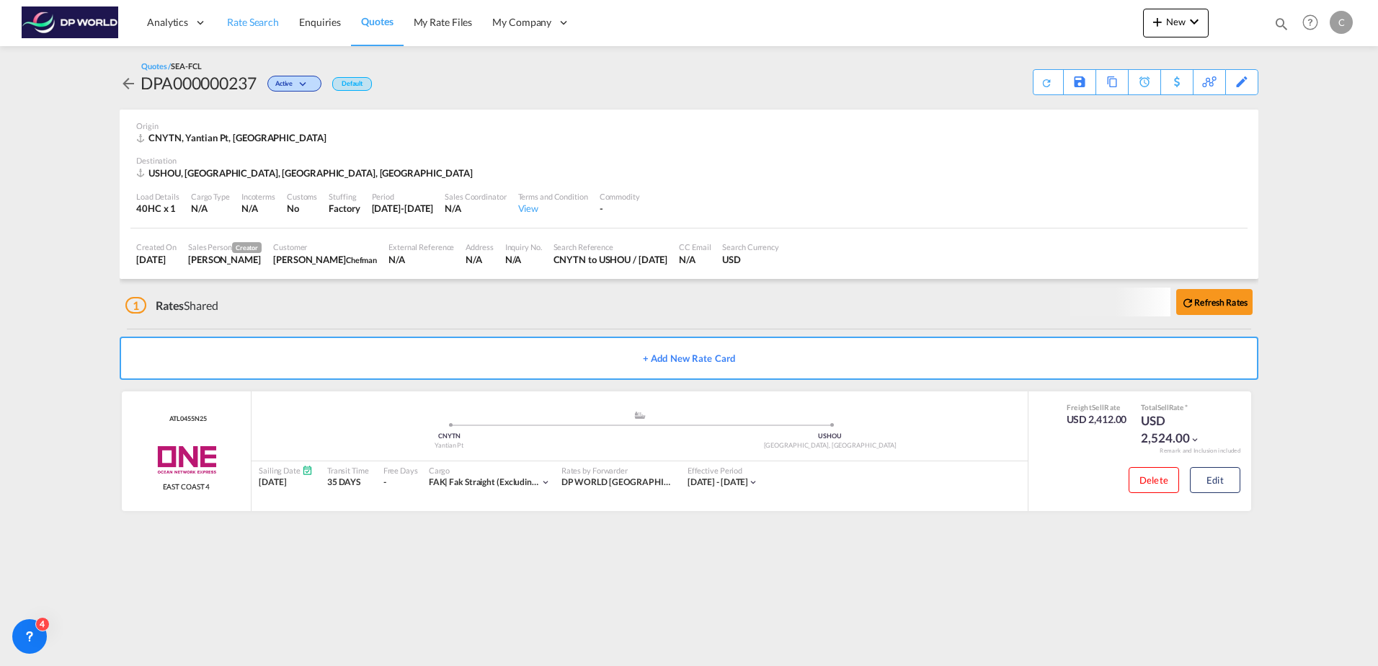
click at [249, 27] on span "Rate Search" at bounding box center [253, 22] width 52 height 12
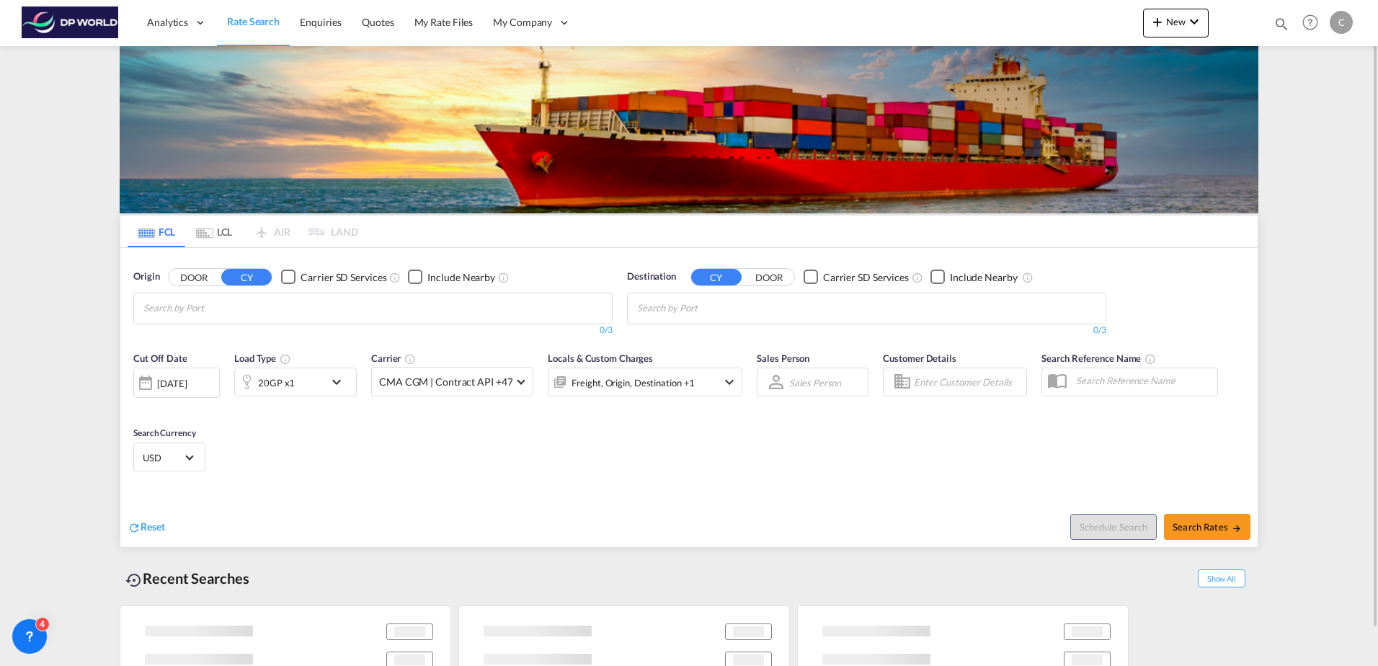
click at [288, 307] on md-chips at bounding box center [373, 308] width 478 height 30
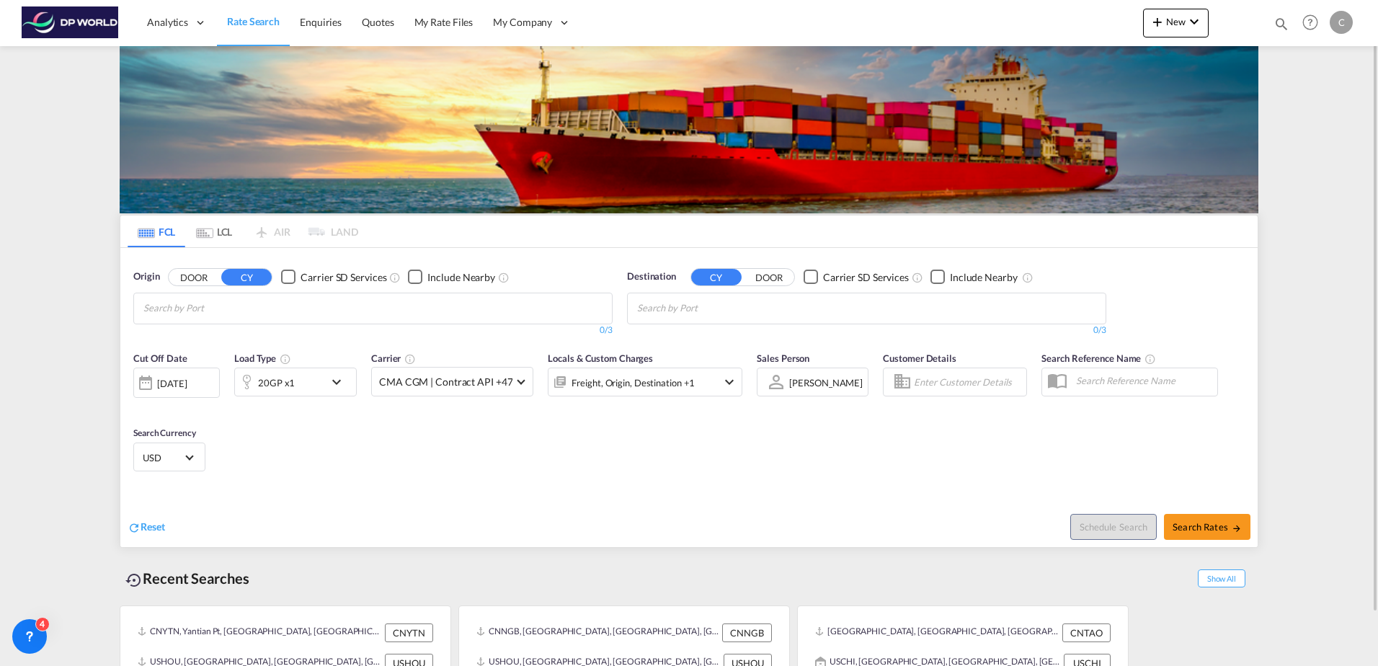
click at [243, 304] on body "Analytics Dashboard Rate Search Enquiries Quotes My Rate Files My Company" at bounding box center [689, 333] width 1378 height 666
type input "[GEOGRAPHIC_DATA]"
click at [243, 334] on div "Shanghai [GEOGRAPHIC_DATA] CNSHA" at bounding box center [255, 341] width 274 height 43
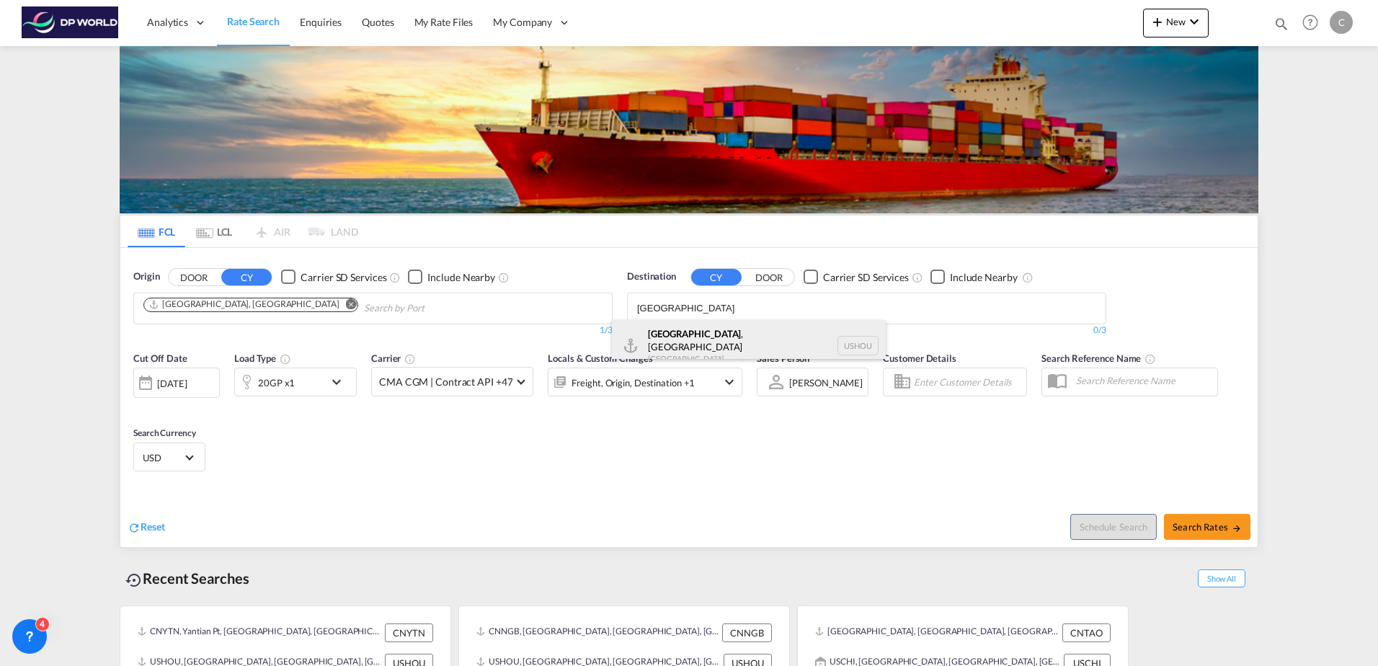
type input "[GEOGRAPHIC_DATA]"
click at [711, 330] on div "[GEOGRAPHIC_DATA] , [GEOGRAPHIC_DATA] [GEOGRAPHIC_DATA] USHOU" at bounding box center [749, 346] width 274 height 52
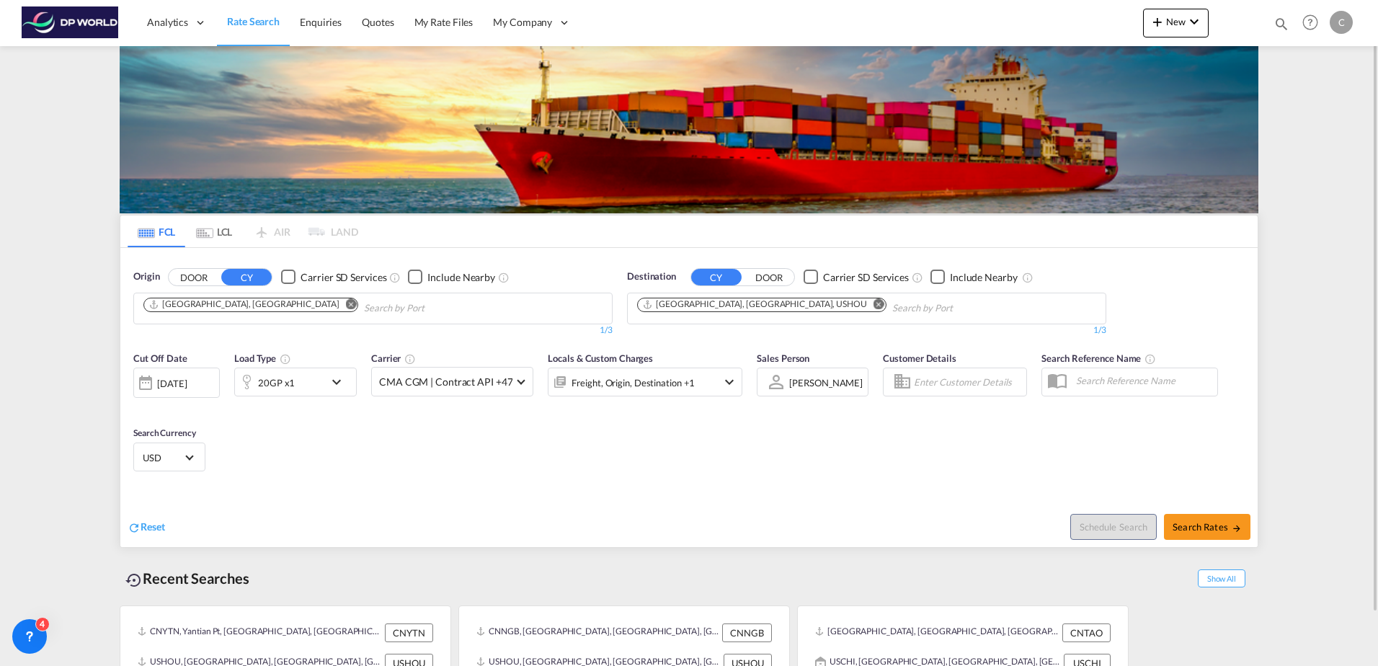
click at [316, 380] on div "20GP x1" at bounding box center [279, 382] width 89 height 29
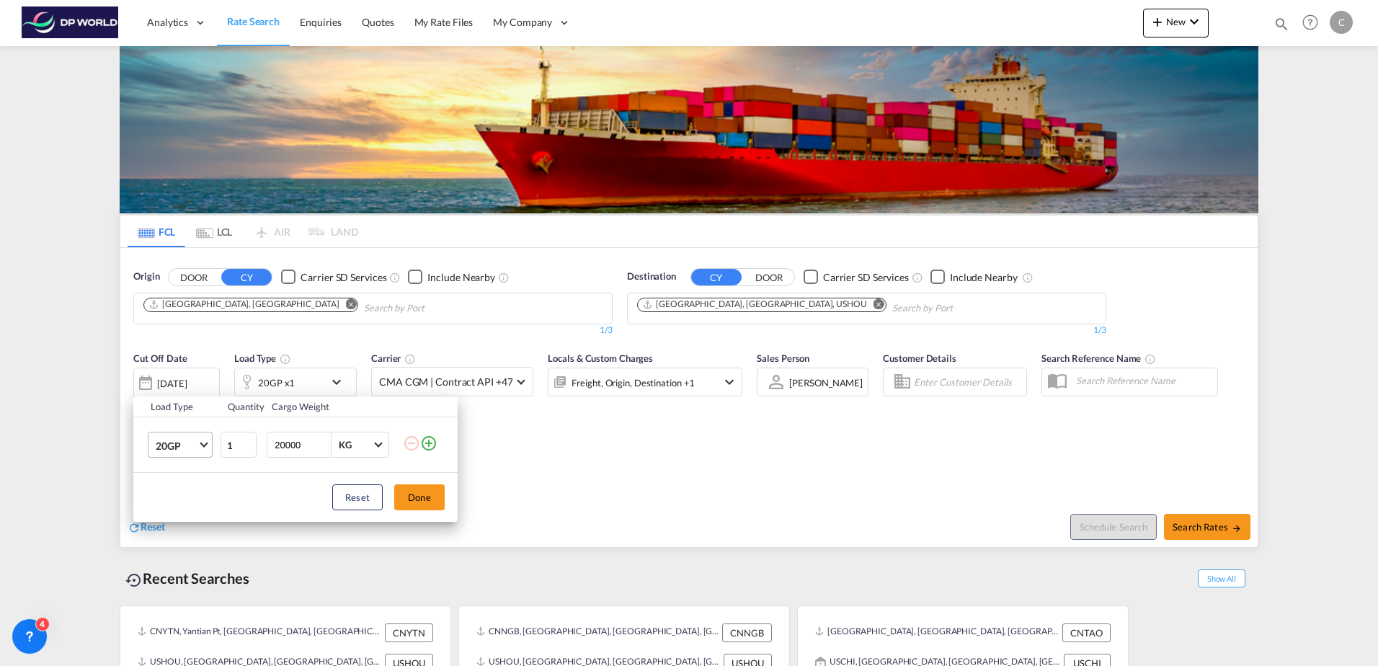
click at [186, 457] on md-select-value "20GP" at bounding box center [183, 444] width 58 height 25
click at [177, 511] on div "40HC" at bounding box center [169, 514] width 27 height 14
click at [436, 505] on button "Done" at bounding box center [419, 497] width 50 height 26
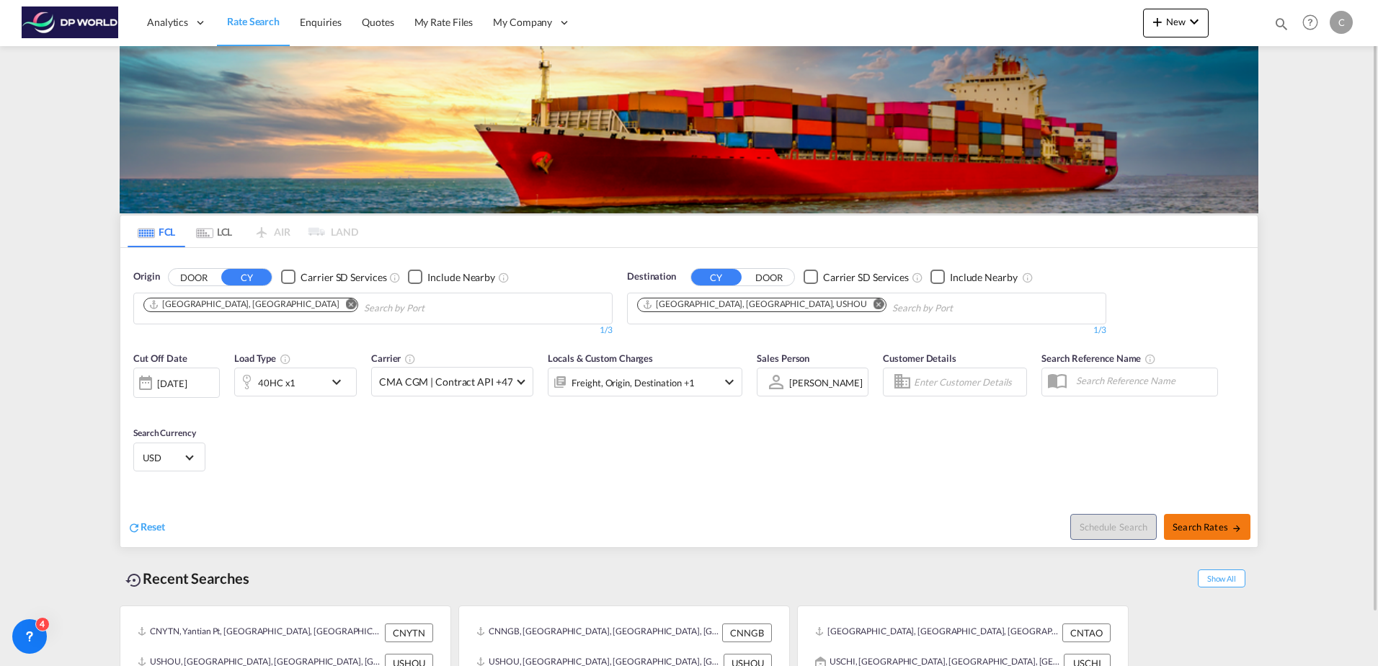
click at [1198, 535] on button "Search Rates" at bounding box center [1207, 527] width 86 height 26
type input "CNSHA to USHOU / [DATE]"
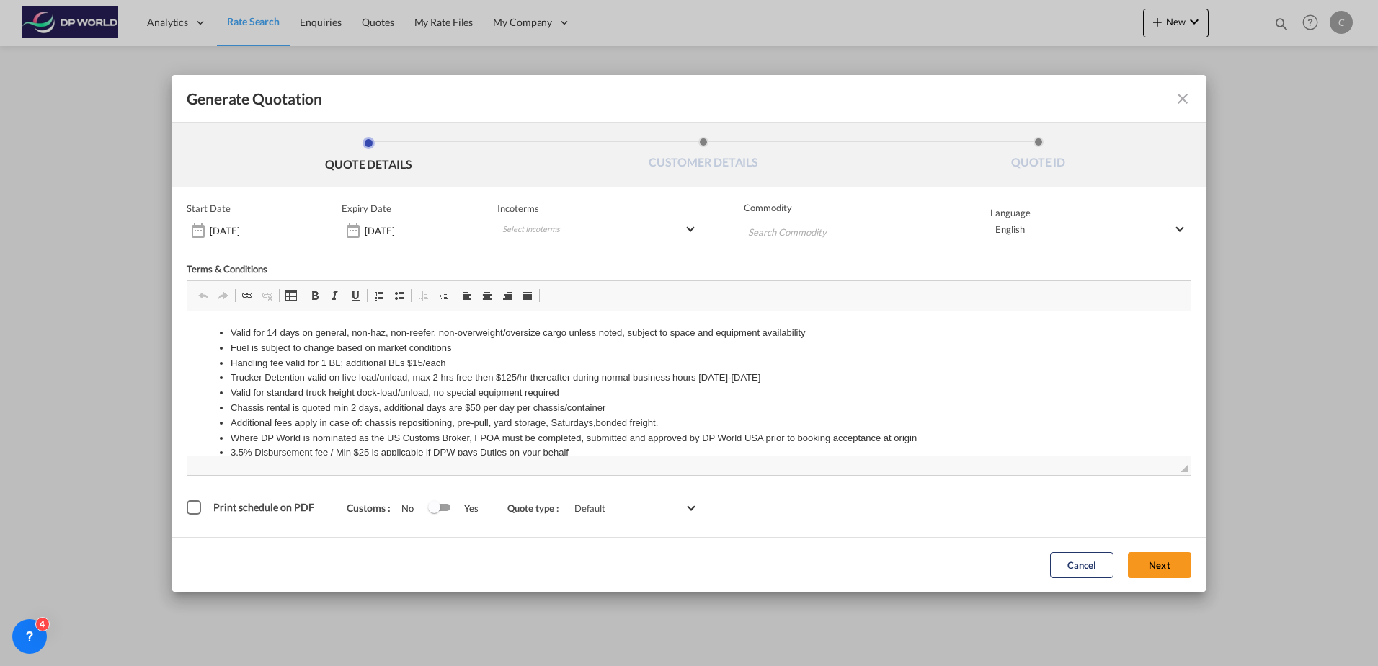
click at [1178, 582] on div "Cancel Next" at bounding box center [1121, 565] width 156 height 40
click at [1152, 566] on button "Next" at bounding box center [1159, 565] width 63 height 26
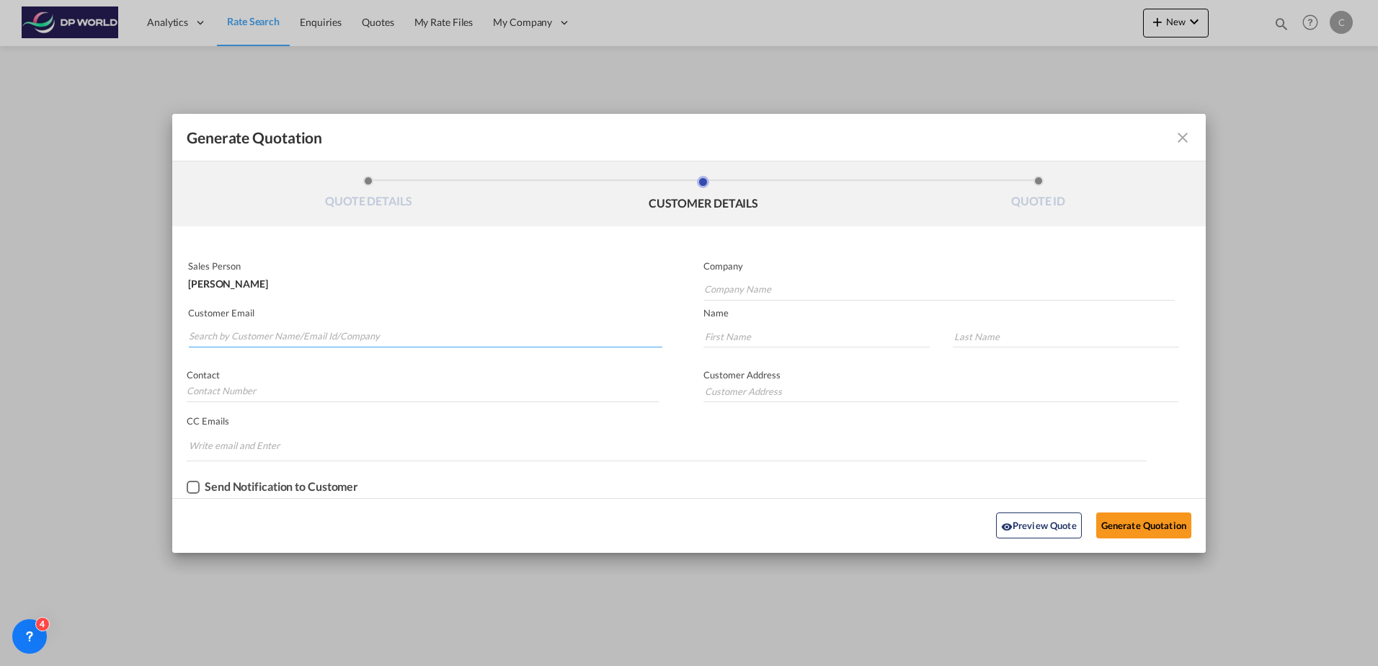
click at [407, 340] on input "Search by Customer Name/Email Id/Company" at bounding box center [426, 337] width 474 height 22
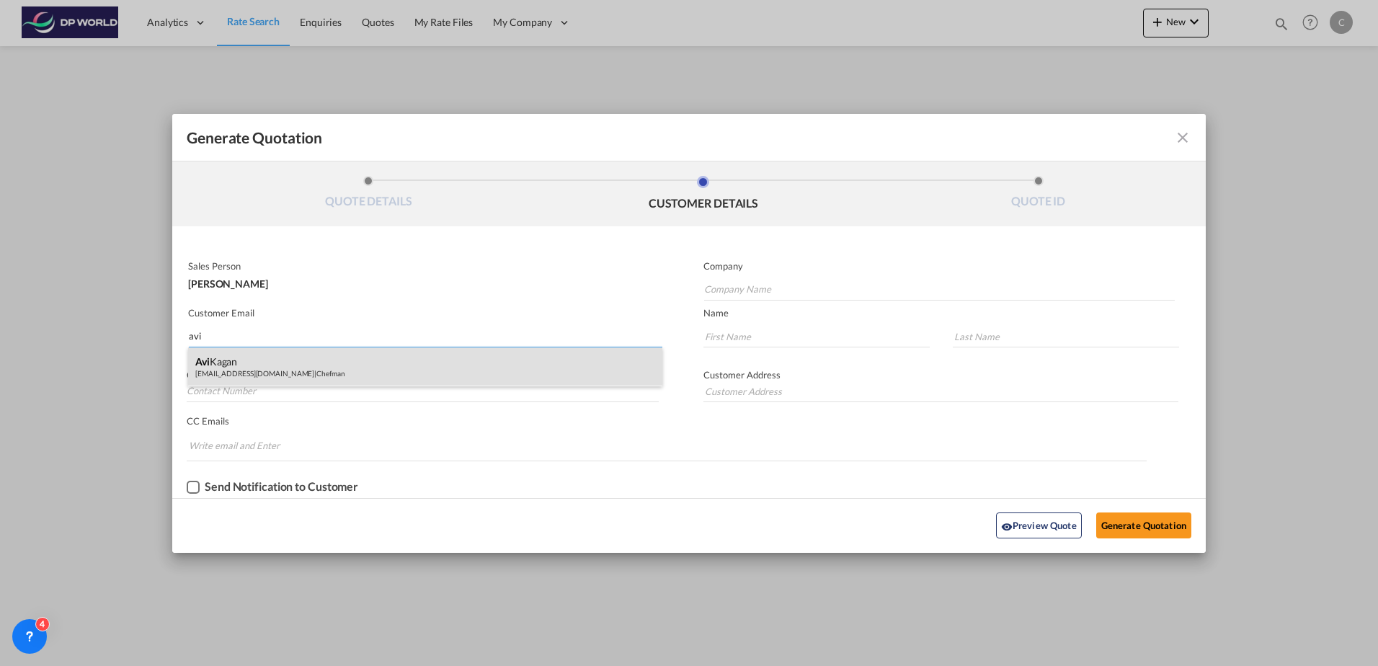
type input "avi"
click at [372, 368] on div "[PERSON_NAME] [PERSON_NAME][EMAIL_ADDRESS][DOMAIN_NAME] | Chefman" at bounding box center [425, 366] width 474 height 39
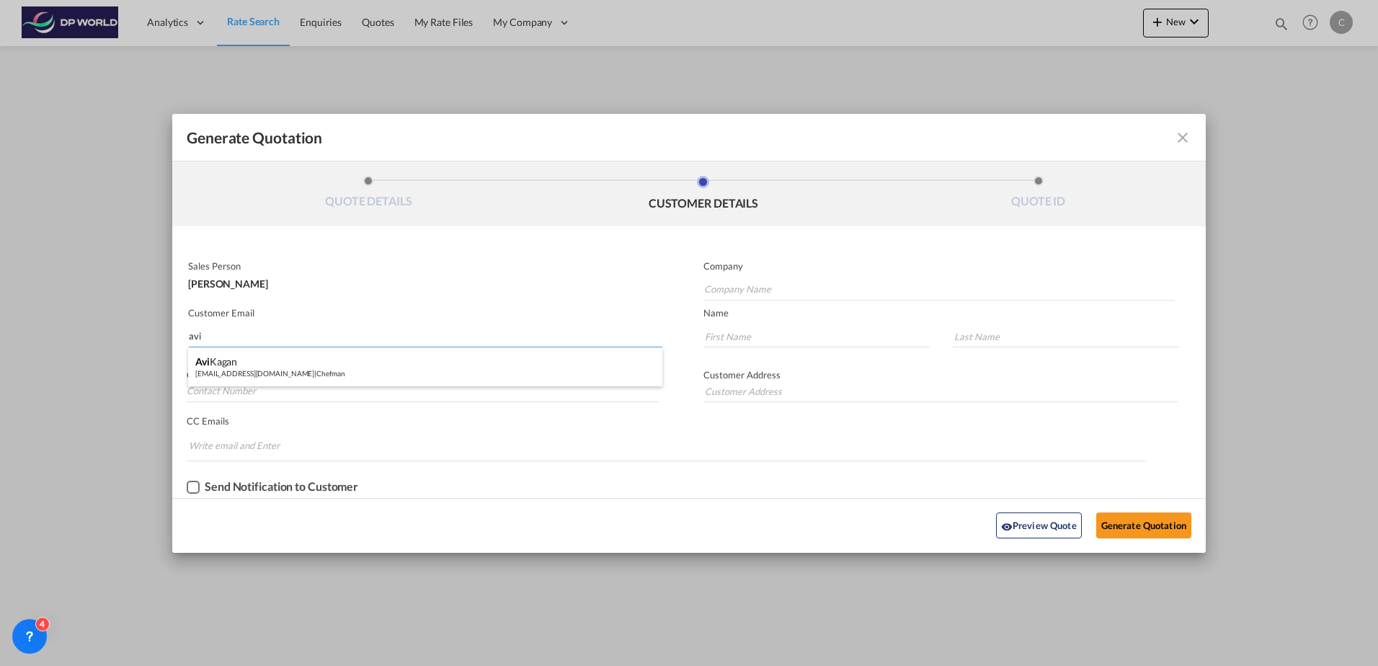
type input "Chefman"
type input "[EMAIL_ADDRESS][DOMAIN_NAME]"
type input "Avi"
type input "Kagan"
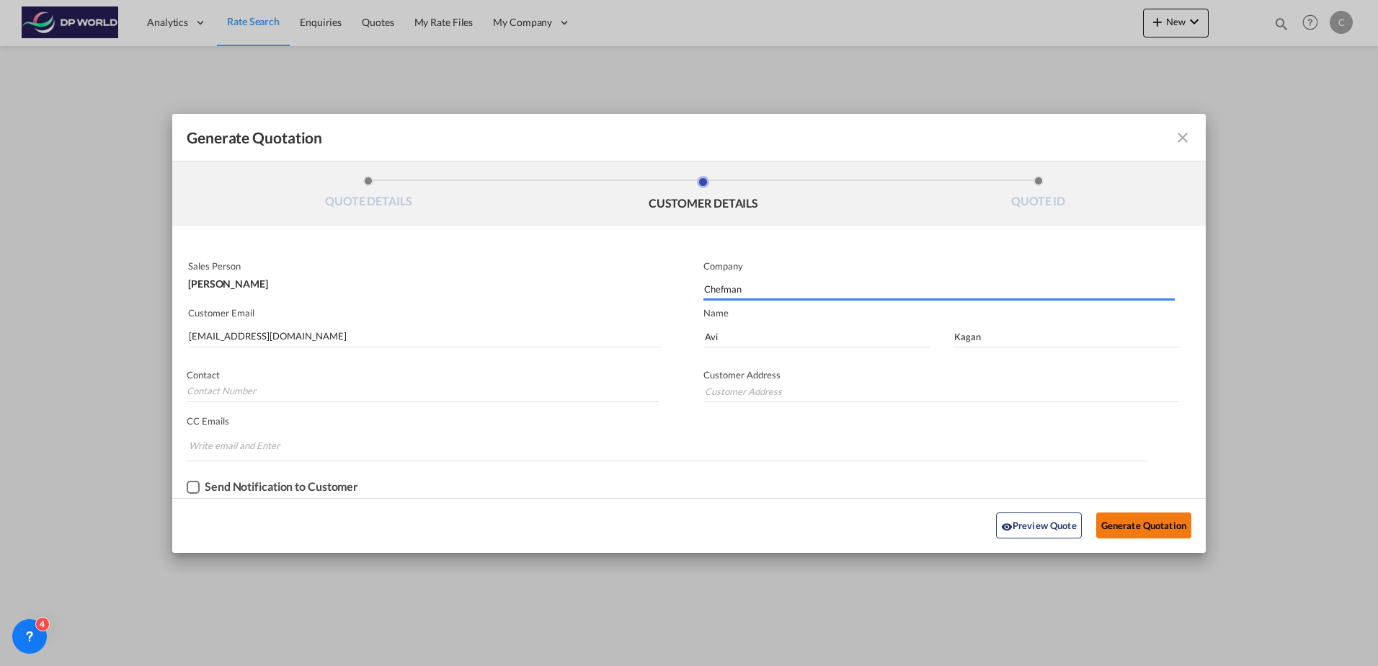
click at [1147, 537] on button "Generate Quotation" at bounding box center [1143, 525] width 95 height 26
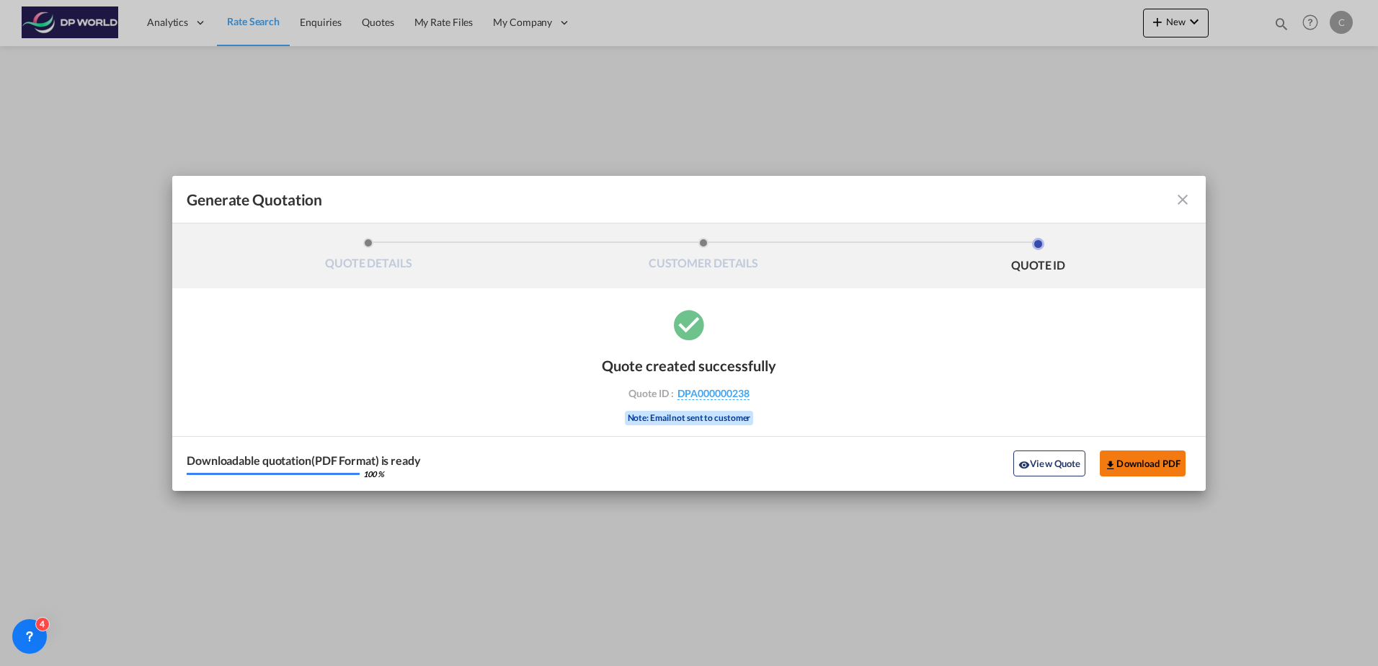
click at [1138, 460] on button "Download PDF" at bounding box center [1143, 463] width 86 height 26
click at [1179, 203] on md-icon "icon-close fg-AAA8AD cursor m-0" at bounding box center [1182, 199] width 17 height 17
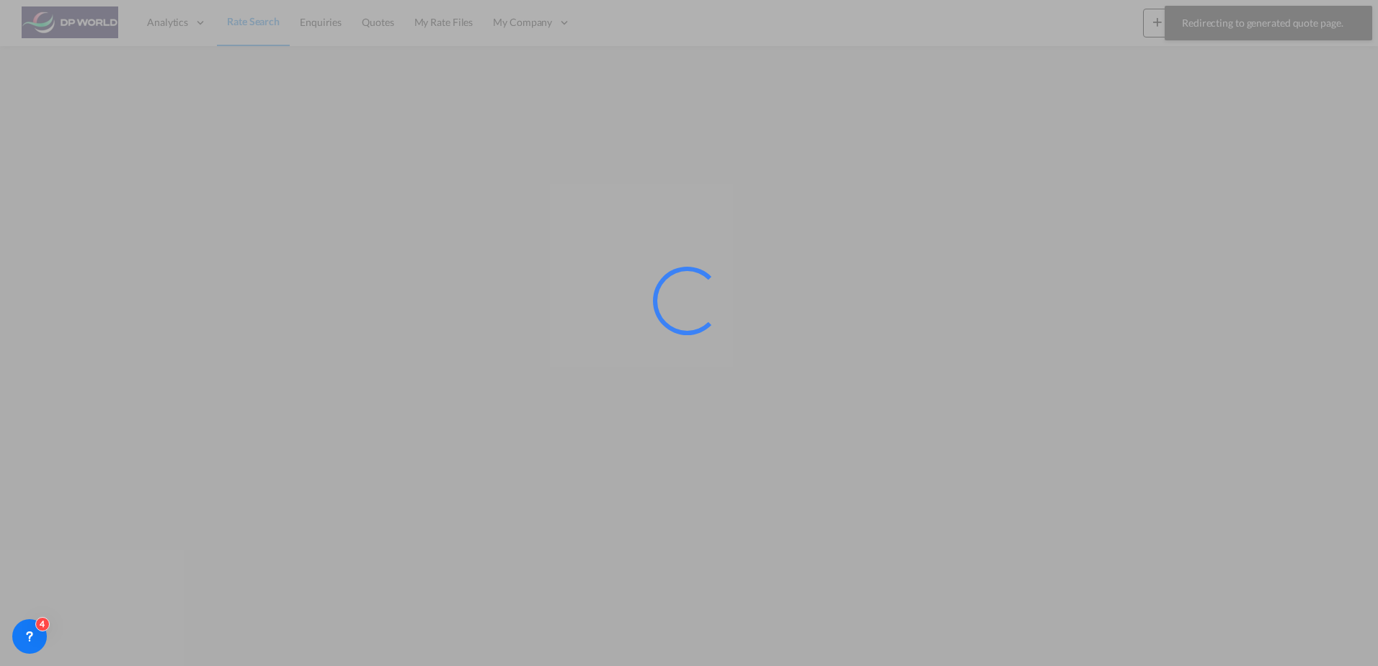
click at [256, 23] on div at bounding box center [689, 333] width 1378 height 666
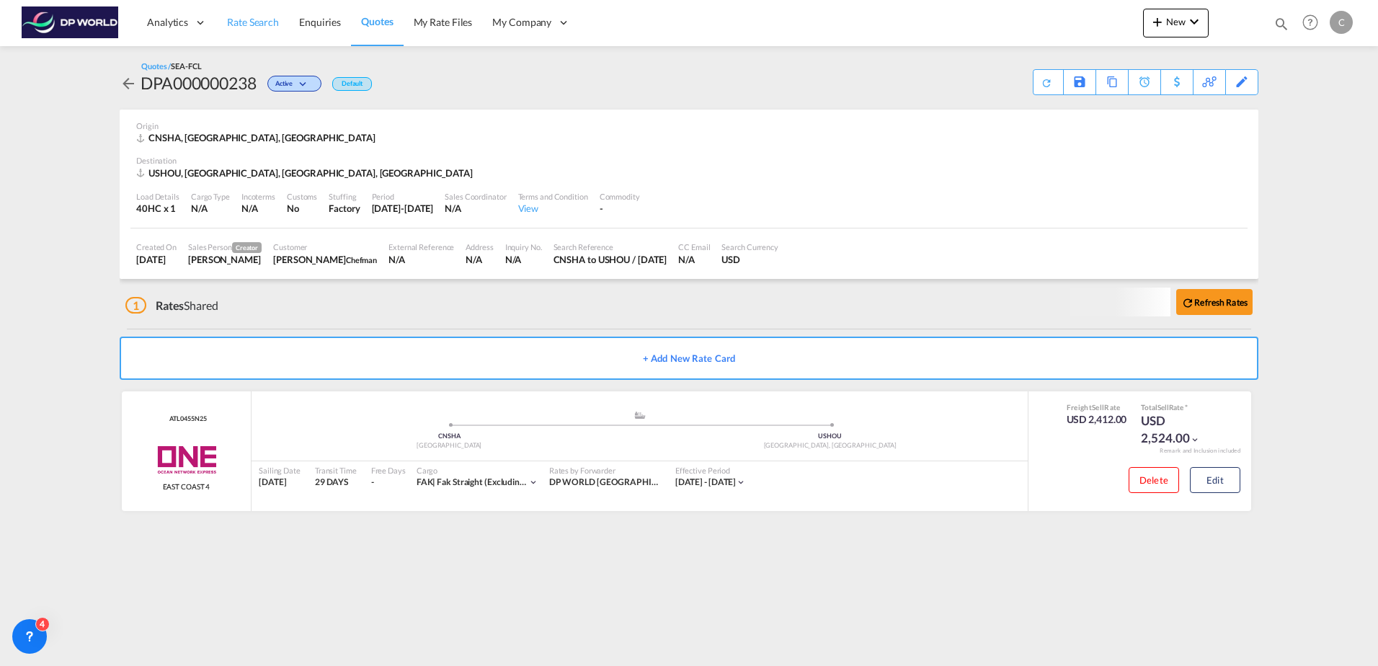
click at [254, 29] on span "Rate Search" at bounding box center [253, 22] width 52 height 14
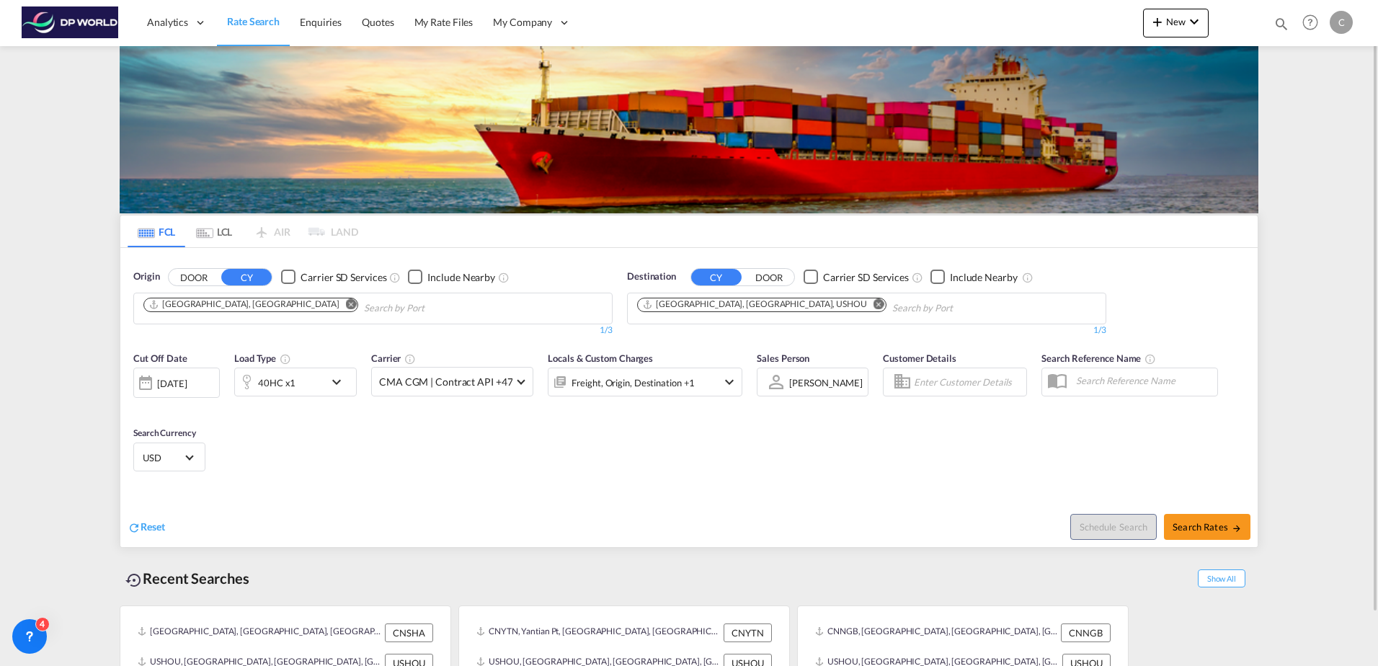
click at [346, 304] on md-icon "Remove" at bounding box center [351, 303] width 11 height 11
drag, startPoint x: 254, startPoint y: 309, endPoint x: 323, endPoint y: 315, distance: 68.7
click at [255, 309] on input "Chips input." at bounding box center [211, 308] width 137 height 23
paste input "Xingang"
type input "Xingang"
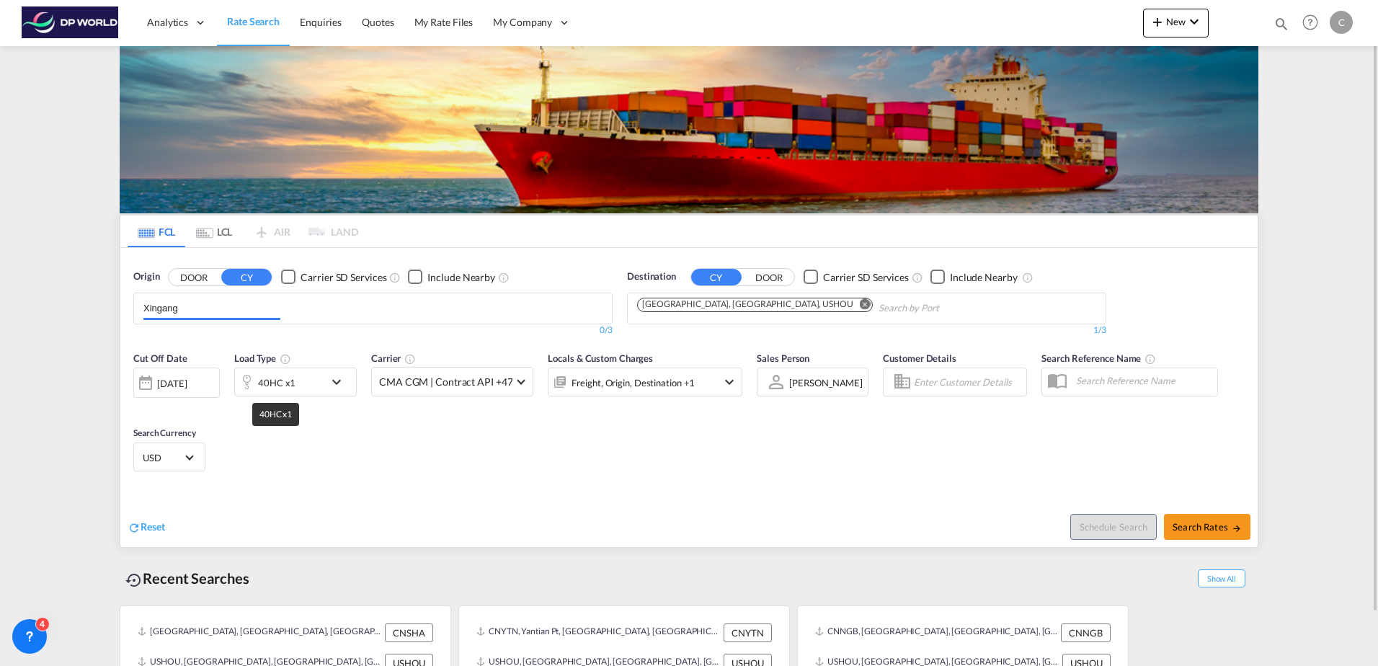
click at [290, 386] on div "40HC x1" at bounding box center [276, 383] width 37 height 20
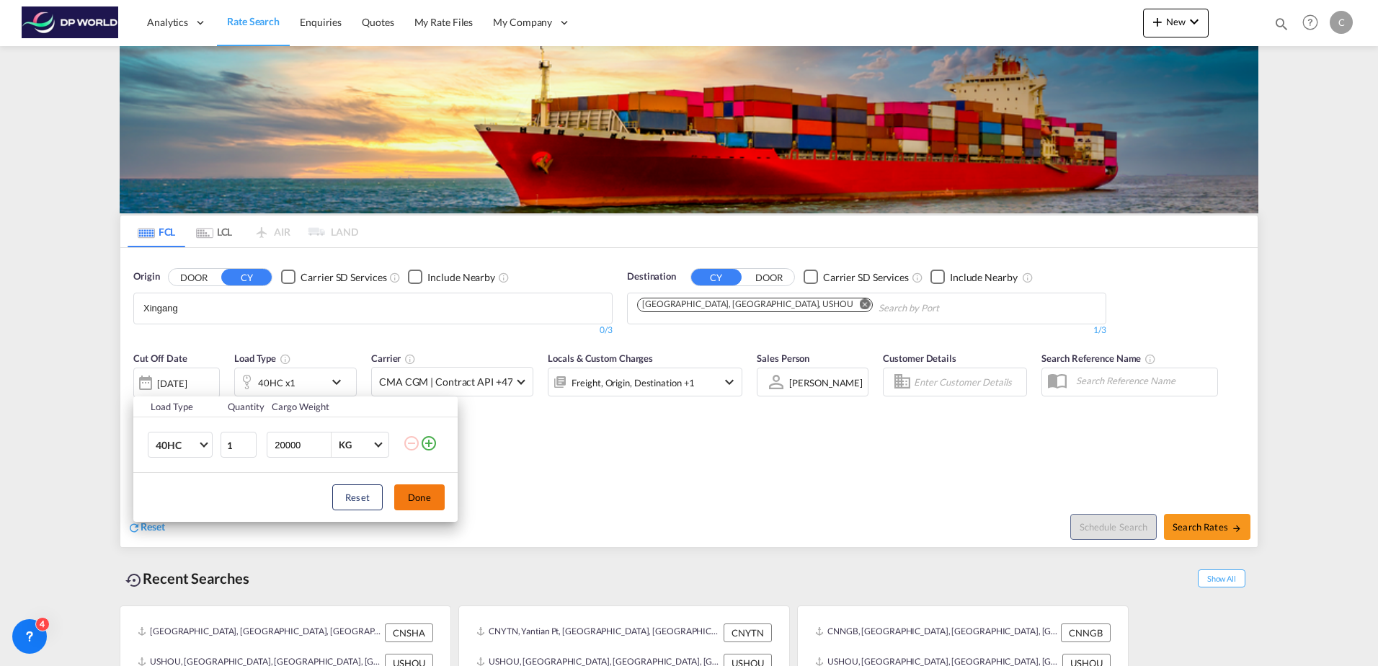
click at [425, 501] on button "Done" at bounding box center [419, 497] width 50 height 26
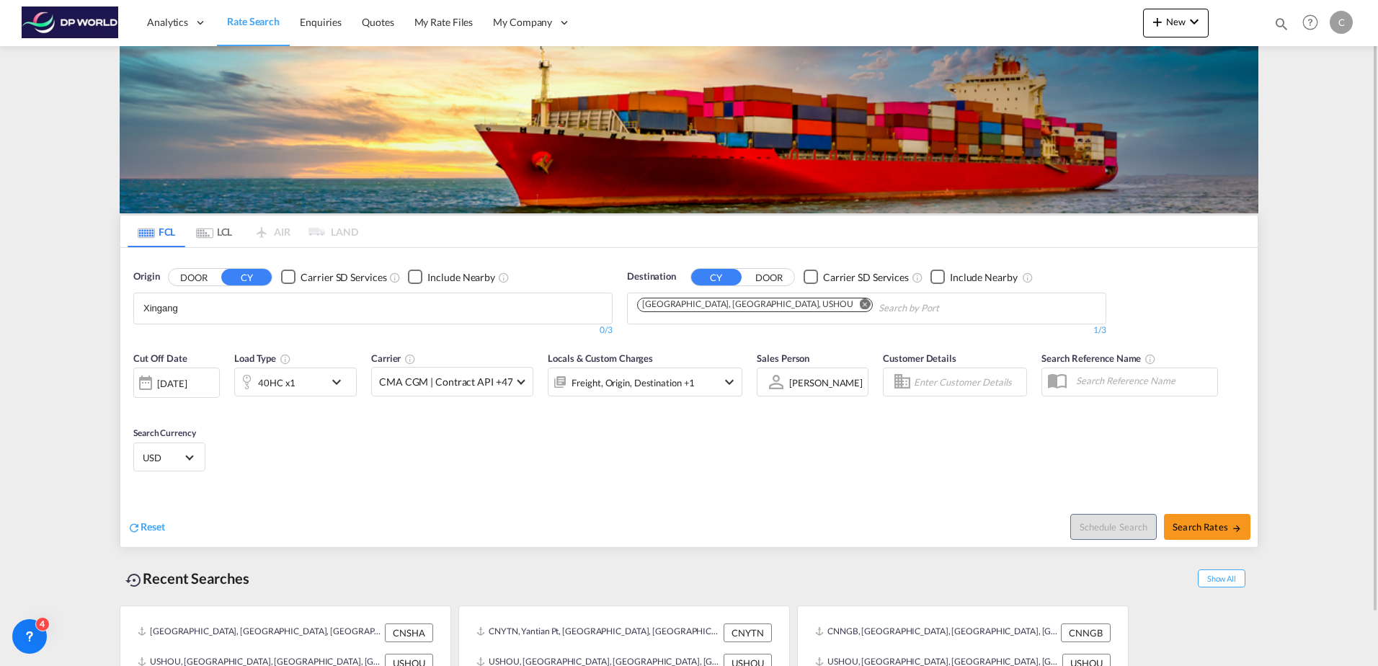
click at [347, 297] on body "Analytics Dashboard Rate Search Enquiries Quotes My Rate Files My Company" at bounding box center [689, 333] width 1378 height 666
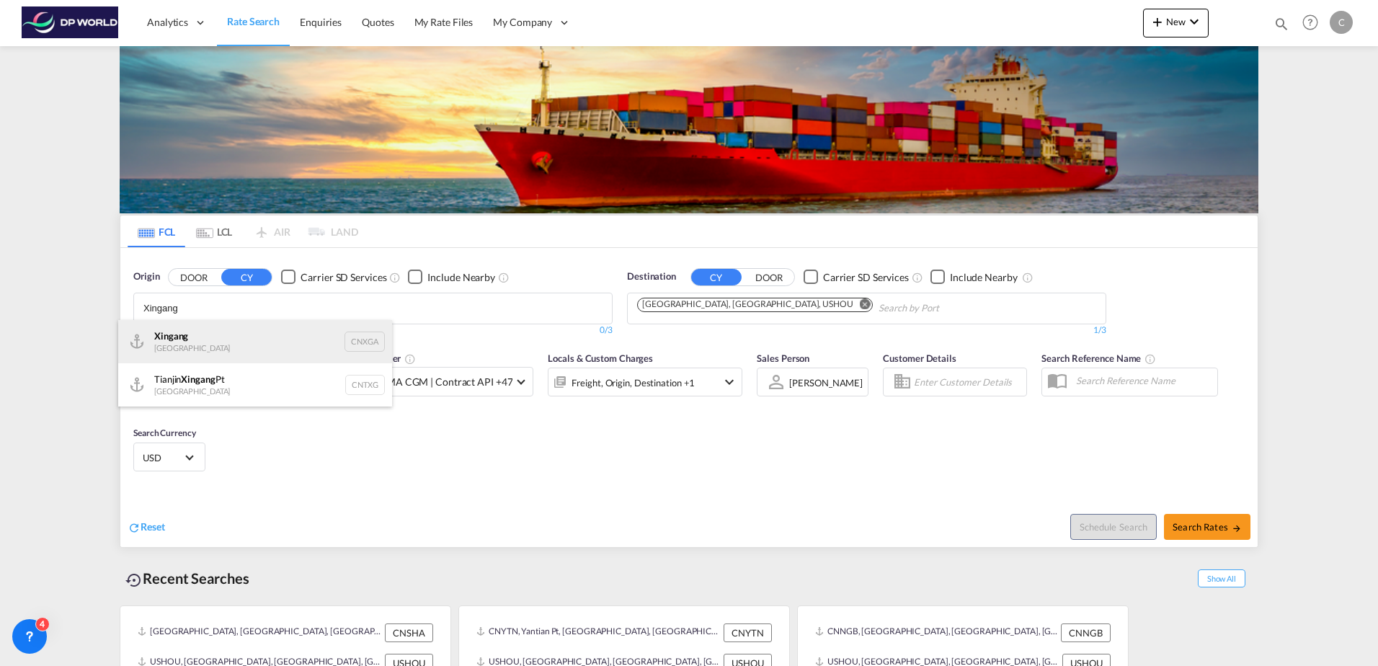
click at [251, 334] on div "Xingang [GEOGRAPHIC_DATA] CNXGA" at bounding box center [255, 341] width 274 height 43
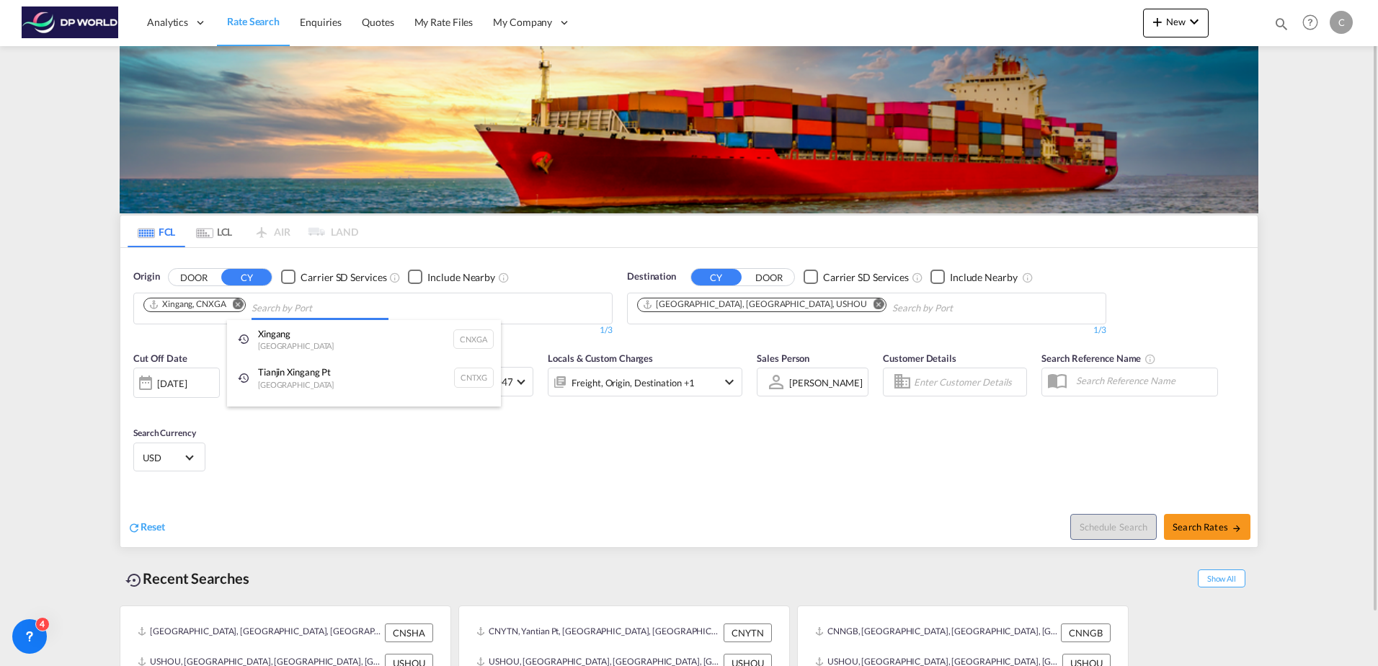
click at [275, 303] on body "Analytics Dashboard Rate Search Enquiries Quotes My Rate Files My Company" at bounding box center [689, 333] width 1378 height 666
paste input "Xingang"
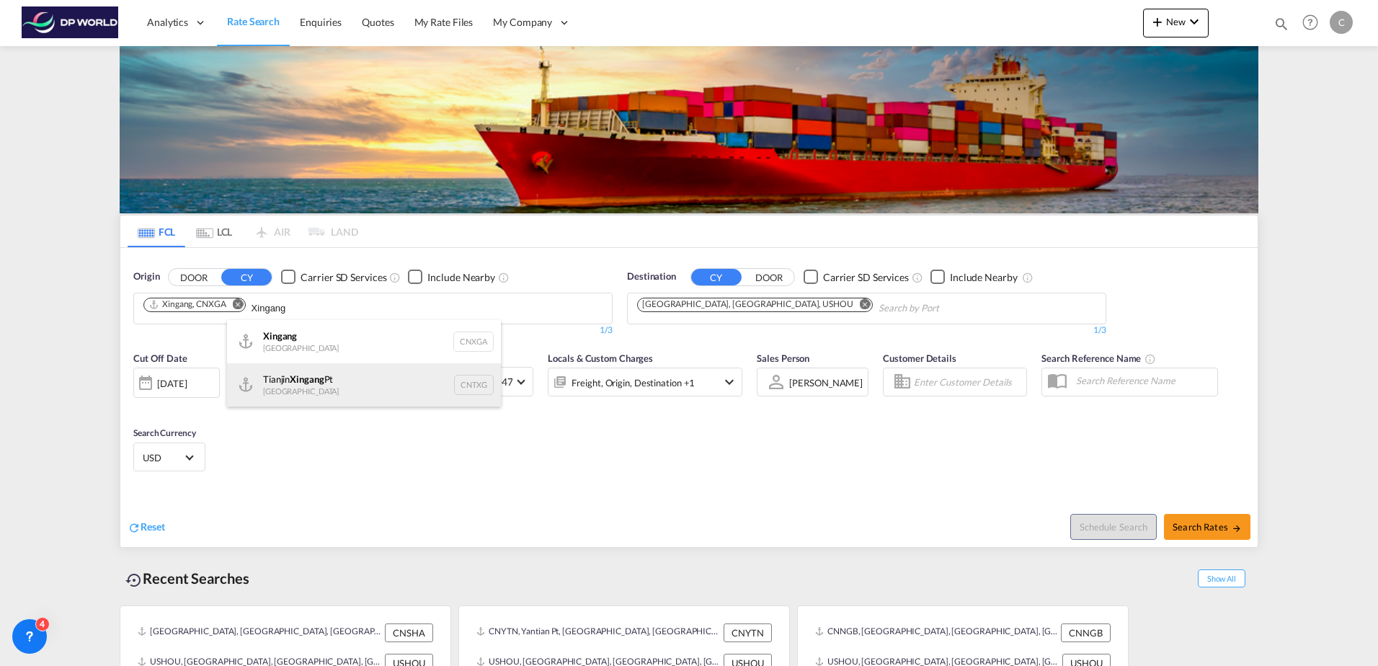
type input "Xingang"
click at [331, 368] on div "Tianjin Xingang Pt China CNTXG" at bounding box center [364, 384] width 274 height 43
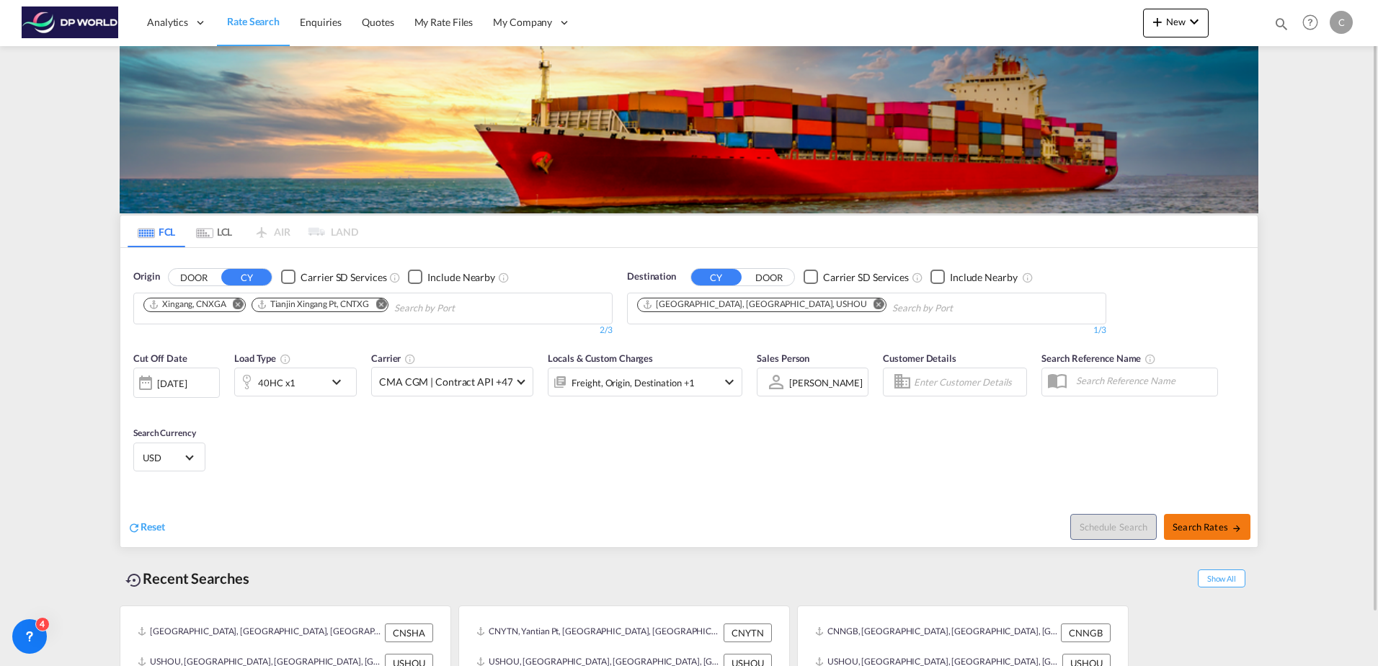
click at [1222, 524] on span "Search Rates" at bounding box center [1207, 527] width 69 height 12
type input "CNXGA,CNTXG to USHOU / [DATE]"
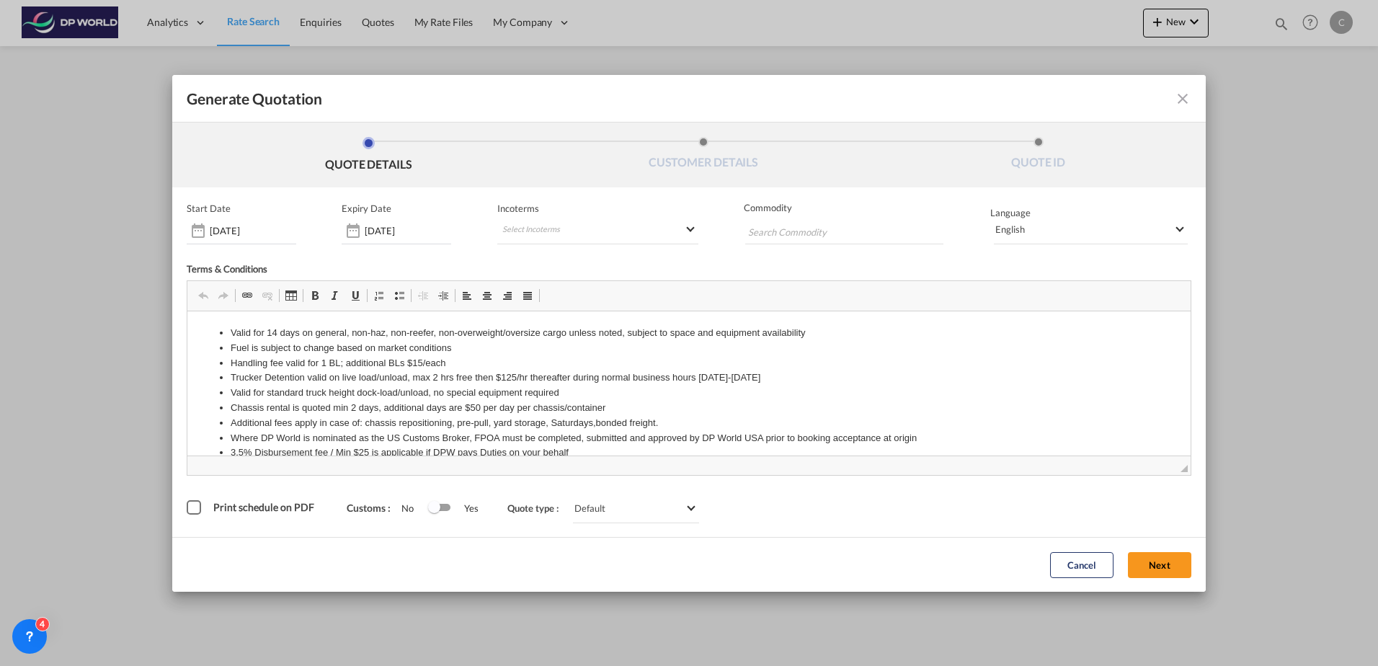
click at [1182, 94] on md-icon "icon-close fg-AAA8AD cursor m-0" at bounding box center [1182, 98] width 17 height 17
click at [1164, 566] on button "Next" at bounding box center [1159, 565] width 63 height 26
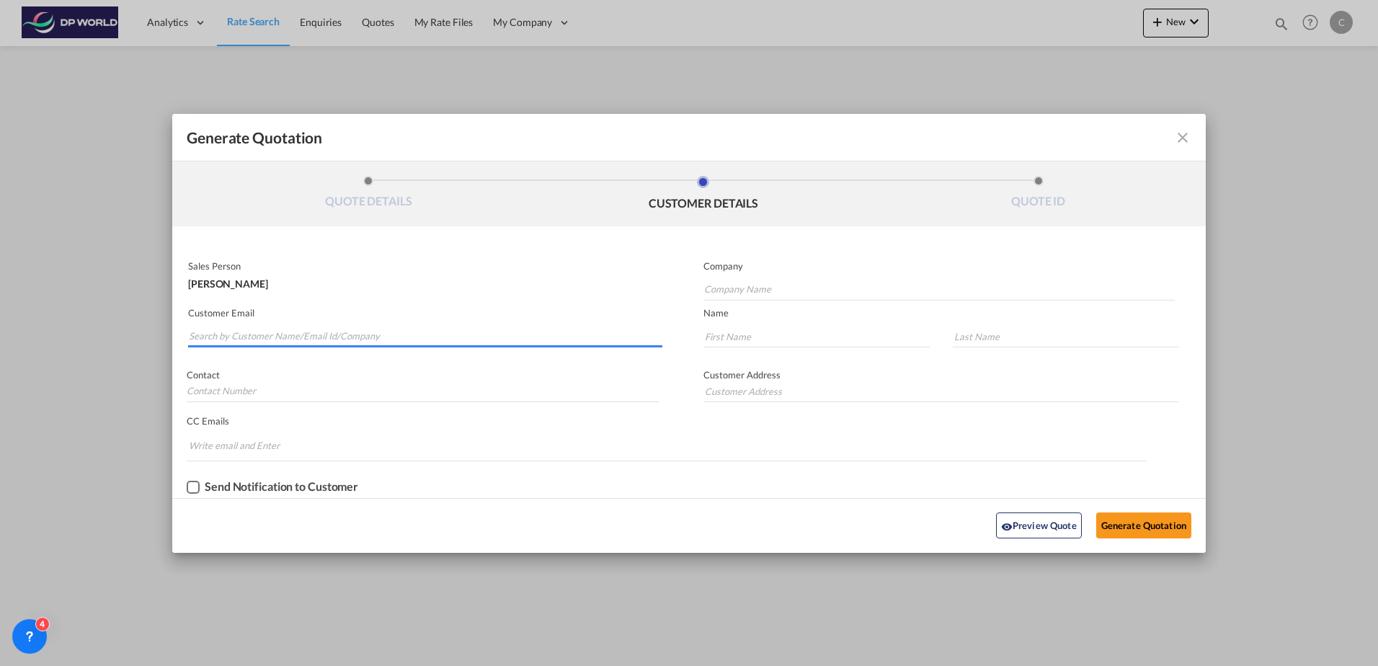
click at [361, 332] on input "Search by Customer Name/Email Id/Company" at bounding box center [426, 337] width 474 height 22
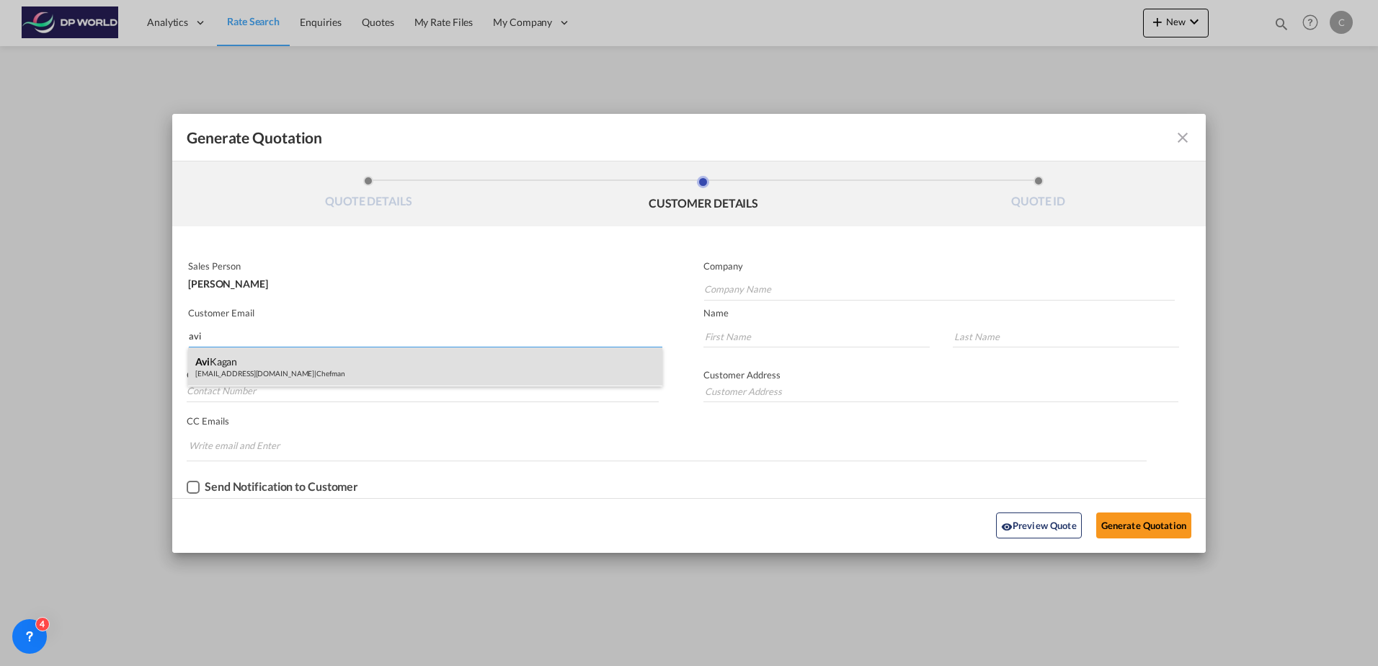
type input "avi"
click at [319, 363] on div "[PERSON_NAME] [PERSON_NAME][EMAIL_ADDRESS][DOMAIN_NAME] | Chefman" at bounding box center [425, 366] width 474 height 39
type input "Chefman"
type input "[EMAIL_ADDRESS][DOMAIN_NAME]"
type input "Avi"
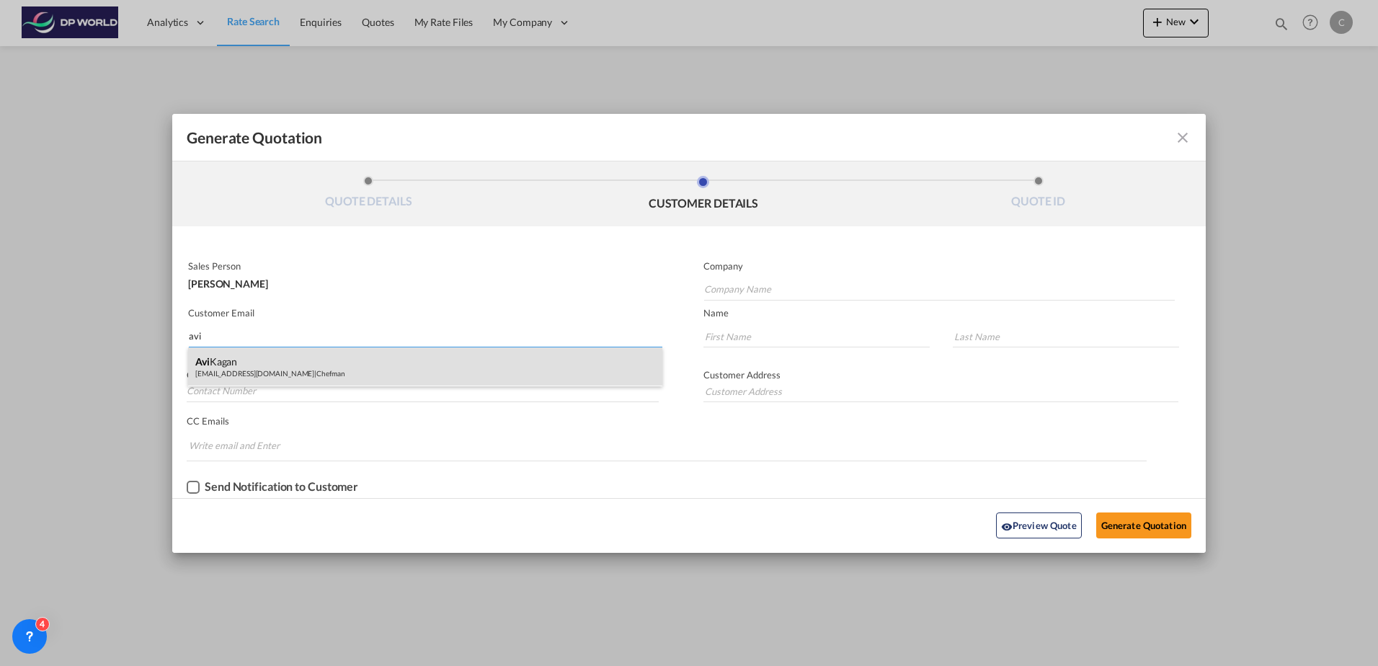
type input "Kagan"
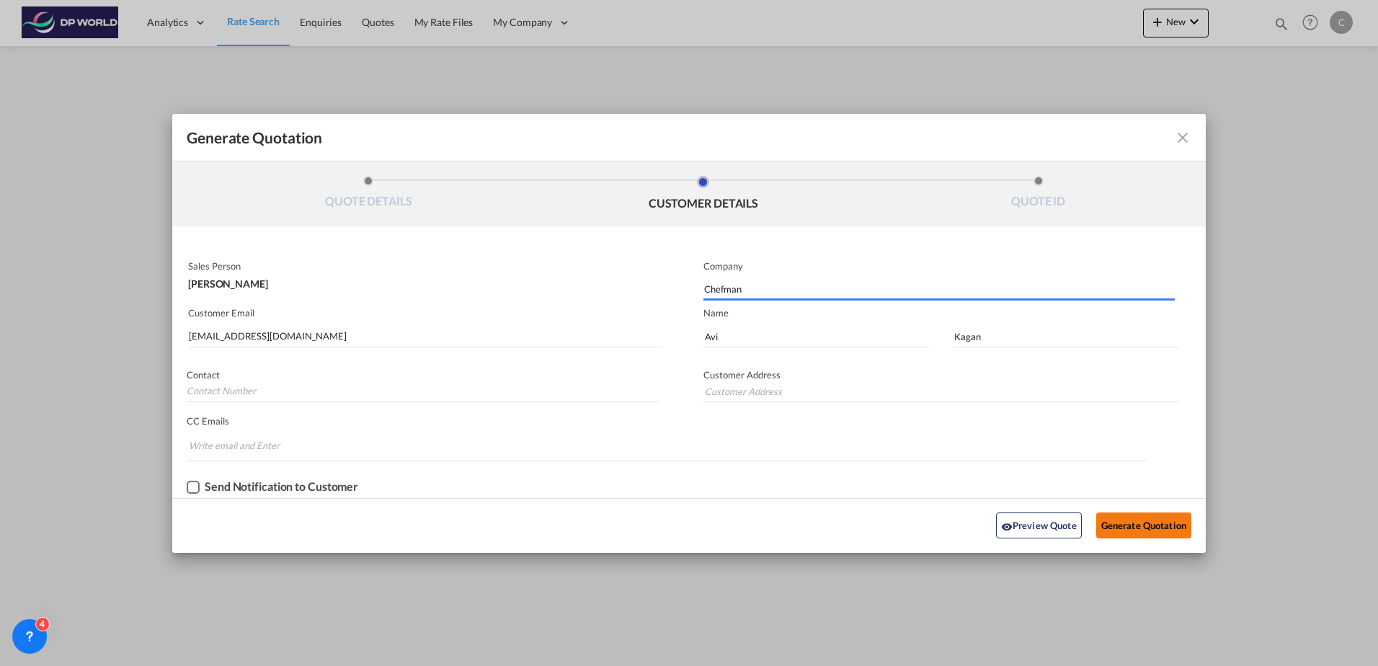
click at [1128, 529] on button "Generate Quotation" at bounding box center [1143, 525] width 95 height 26
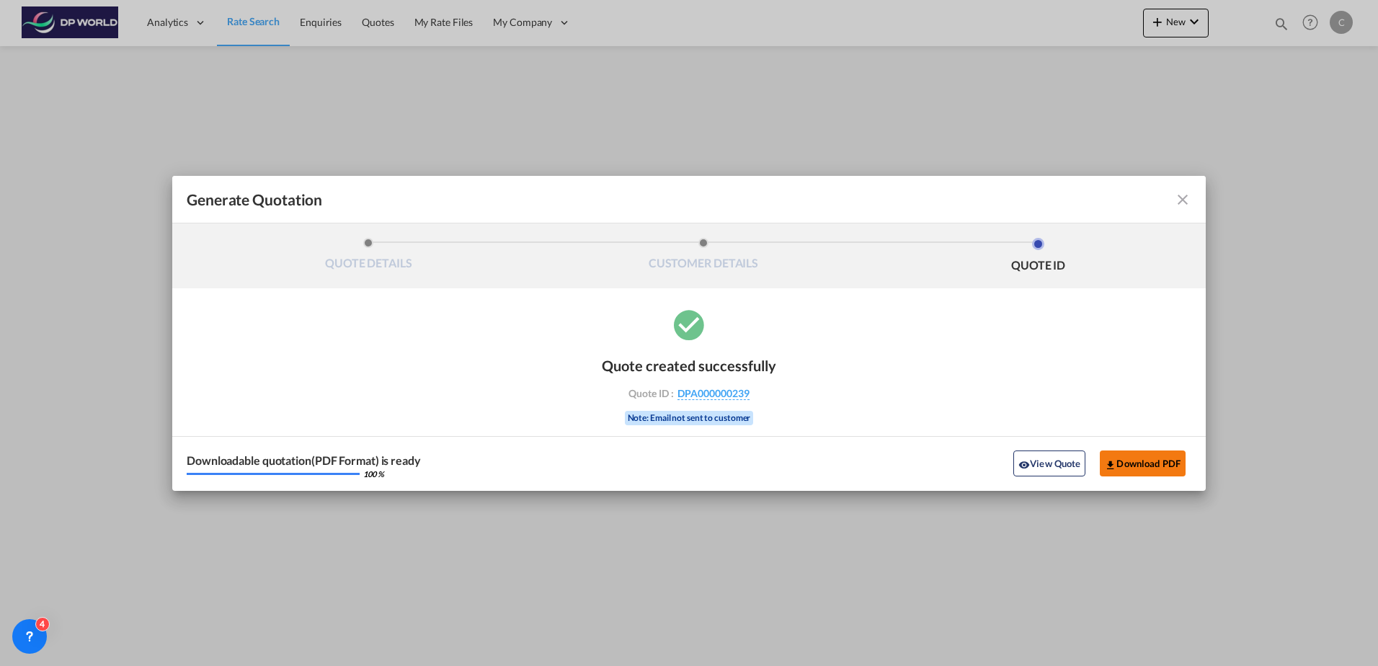
click at [1166, 466] on button "Download PDF" at bounding box center [1143, 463] width 86 height 26
click at [1186, 201] on md-icon "icon-close fg-AAA8AD cursor m-0" at bounding box center [1182, 199] width 17 height 17
